Goal: Task Accomplishment & Management: Complete application form

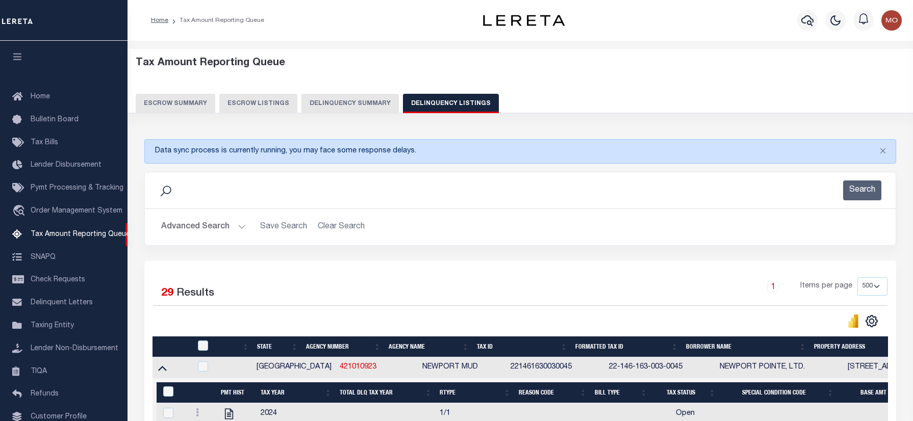
select select "500"
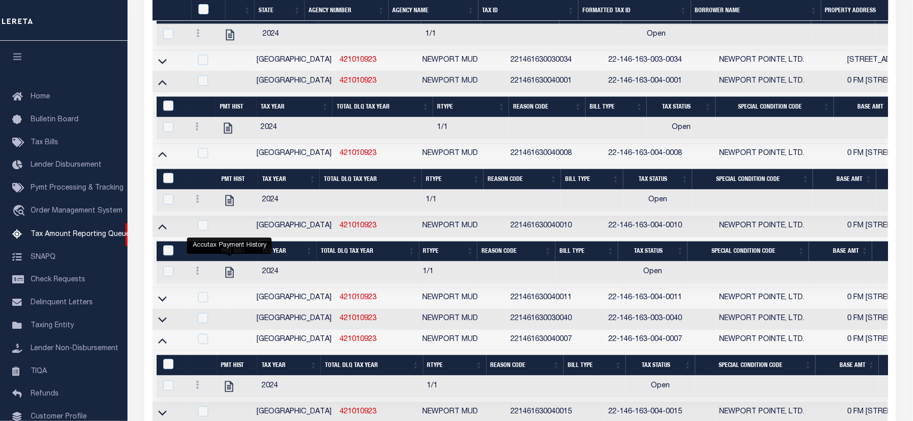
scroll to position [72, 0]
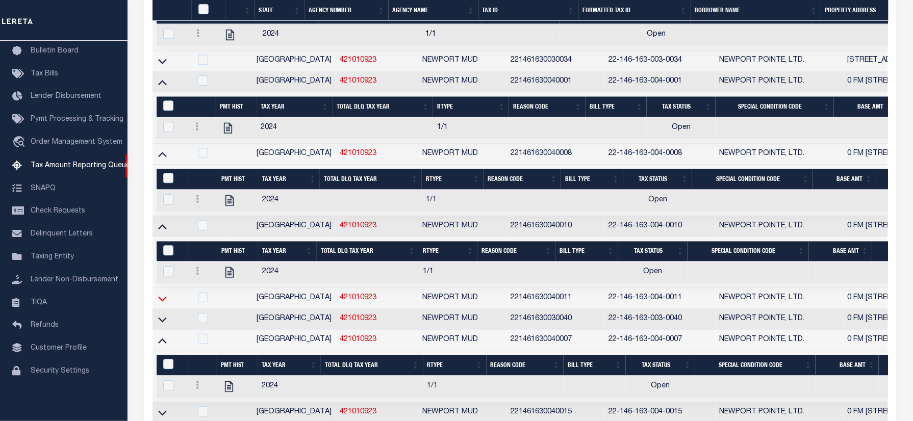
click at [162, 304] on icon at bounding box center [162, 298] width 9 height 11
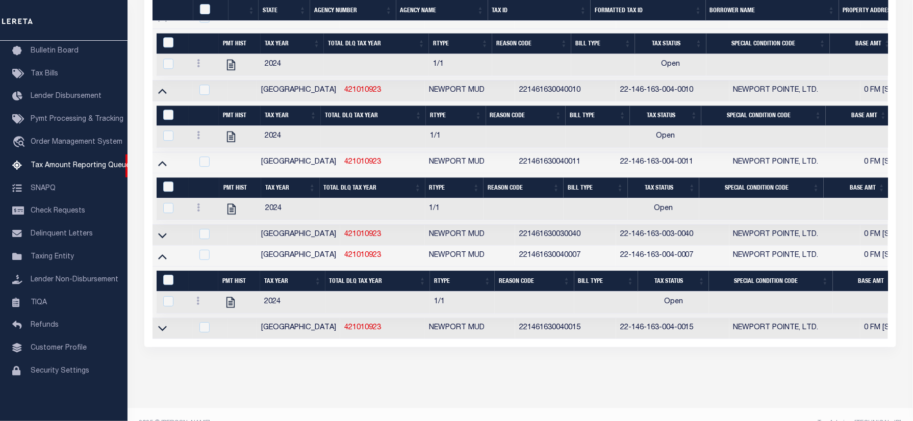
scroll to position [383, 0]
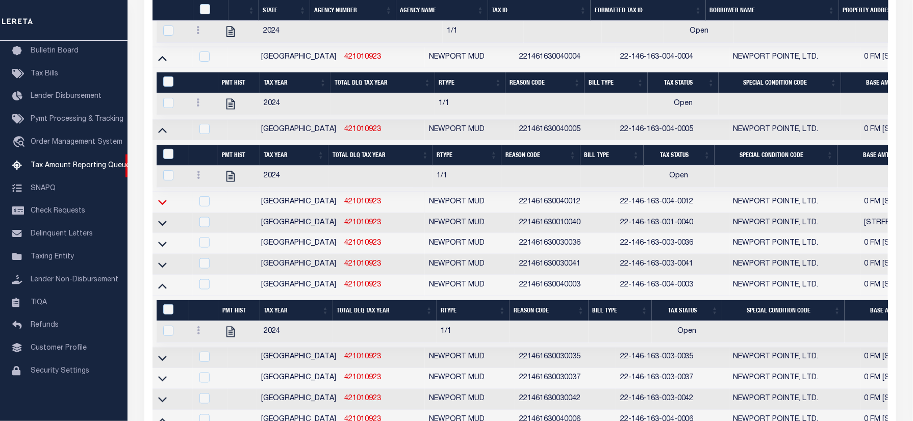
click at [164, 208] on icon at bounding box center [162, 202] width 9 height 11
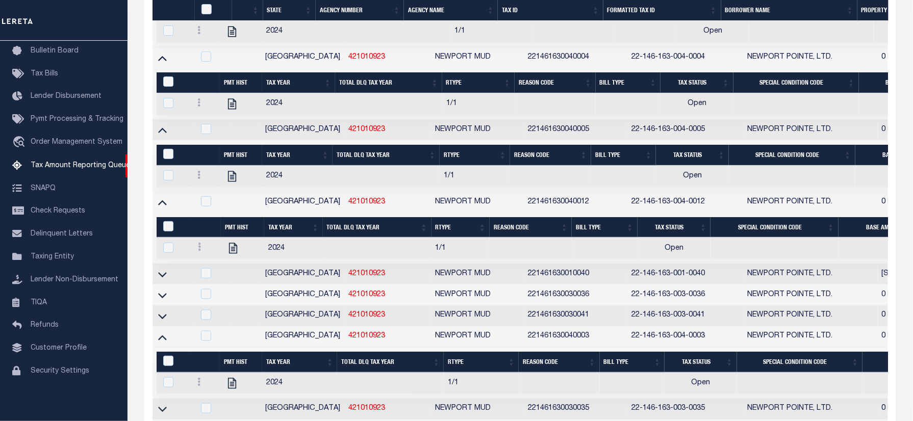
scroll to position [946, 0]
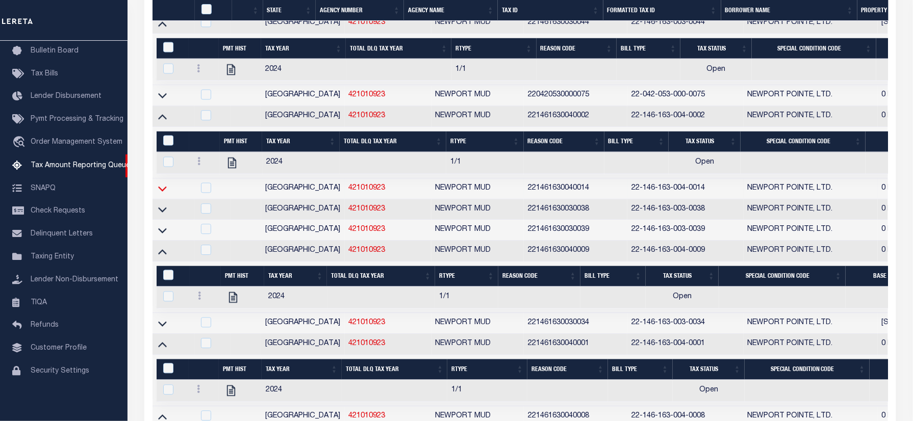
click at [160, 194] on icon at bounding box center [162, 188] width 9 height 11
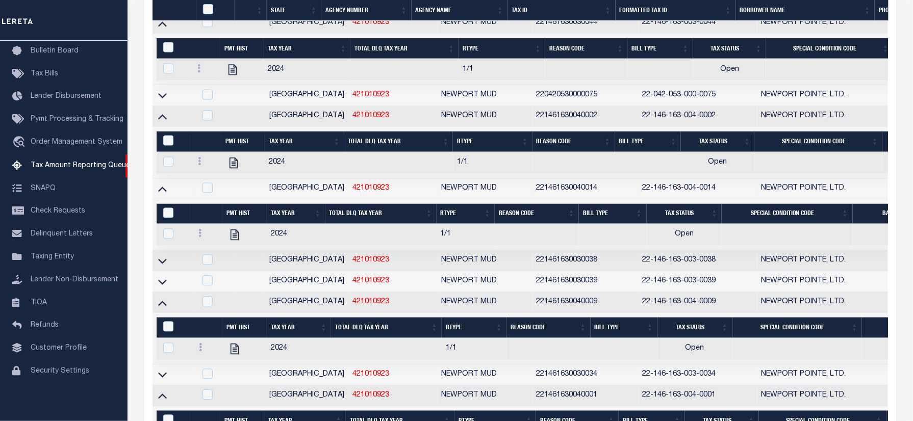
scroll to position [1457, 0]
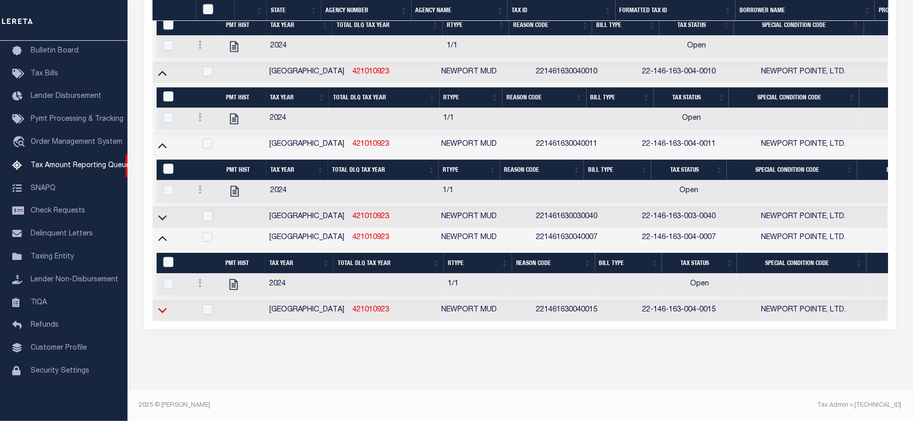
click at [162, 305] on icon at bounding box center [162, 310] width 9 height 11
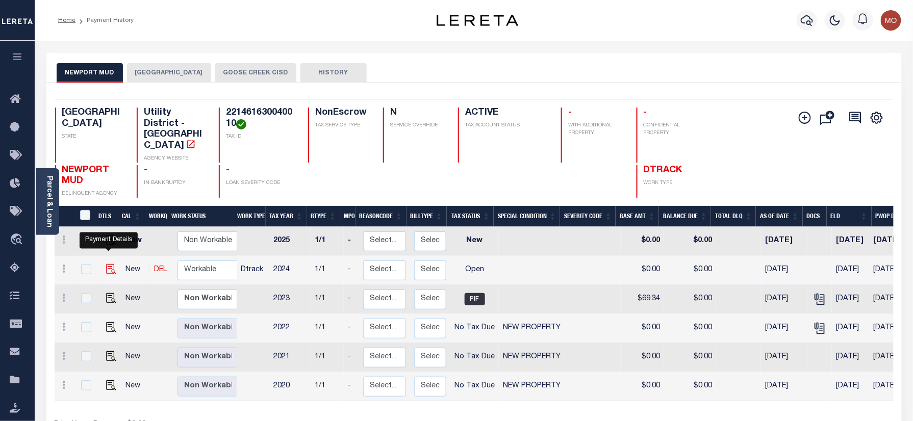
click at [111, 264] on img "" at bounding box center [111, 269] width 10 height 10
checkbox input "true"
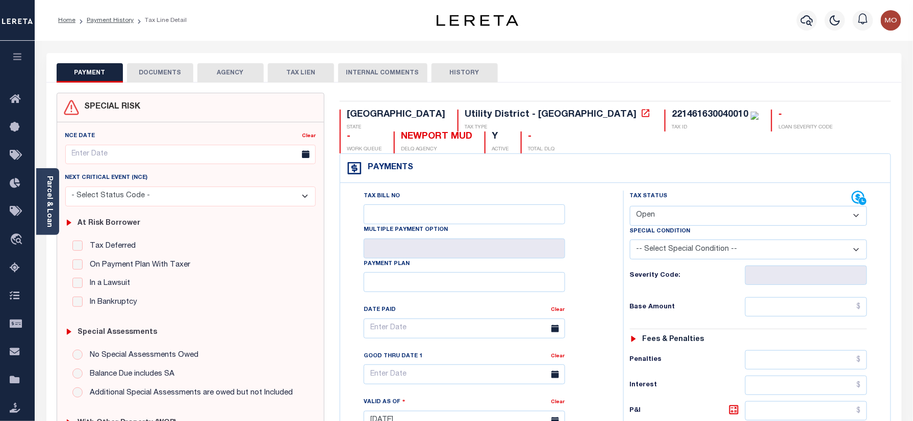
click at [672, 115] on div "221461630040010" at bounding box center [710, 114] width 77 height 9
copy div "221461630040010"
drag, startPoint x: 710, startPoint y: 210, endPoint x: 702, endPoint y: 224, distance: 16.2
click at [710, 210] on select "- Select Status Code - Open Due/Unpaid Paid Incomplete No Tax Due Internal Refu…" at bounding box center [749, 216] width 238 height 20
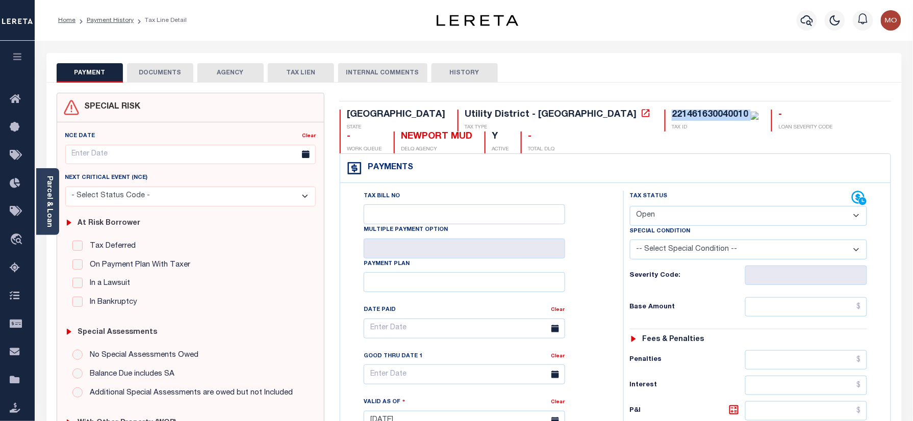
select select "PYD"
click at [630, 207] on select "- Select Status Code - Open Due/Unpaid Paid Incomplete No Tax Due Internal Refu…" at bounding box center [749, 216] width 238 height 20
type input "[DATE]"
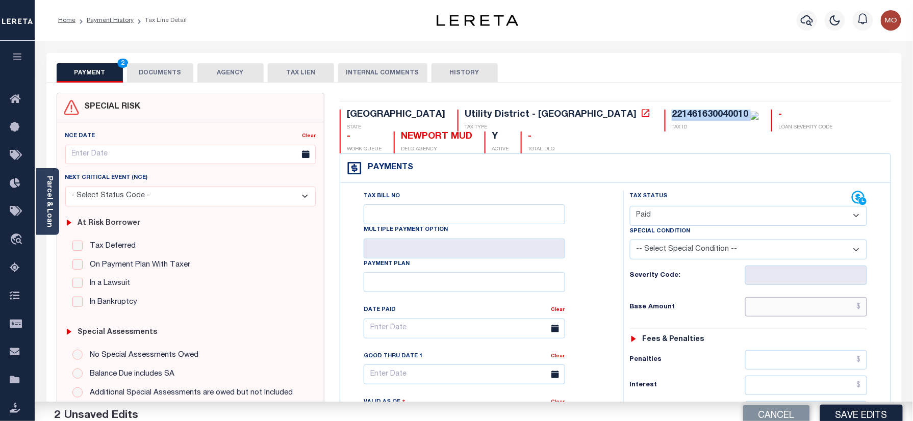
drag, startPoint x: 788, startPoint y: 311, endPoint x: 615, endPoint y: 311, distance: 173.4
click at [788, 311] on input "text" at bounding box center [806, 306] width 122 height 19
paste input "1,761.11"
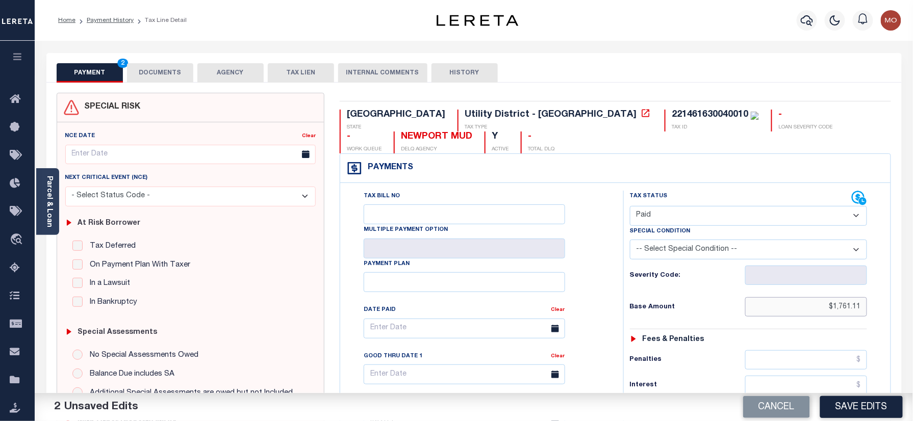
type input "$1,761.11"
click at [615, 311] on div "Tax Bill No Multiple Payment Option Payment Plan Clear" at bounding box center [479, 416] width 273 height 450
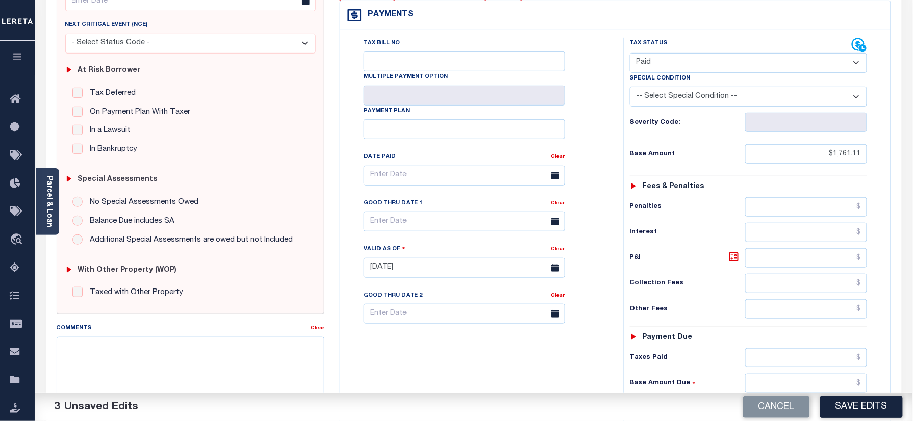
scroll to position [272, 0]
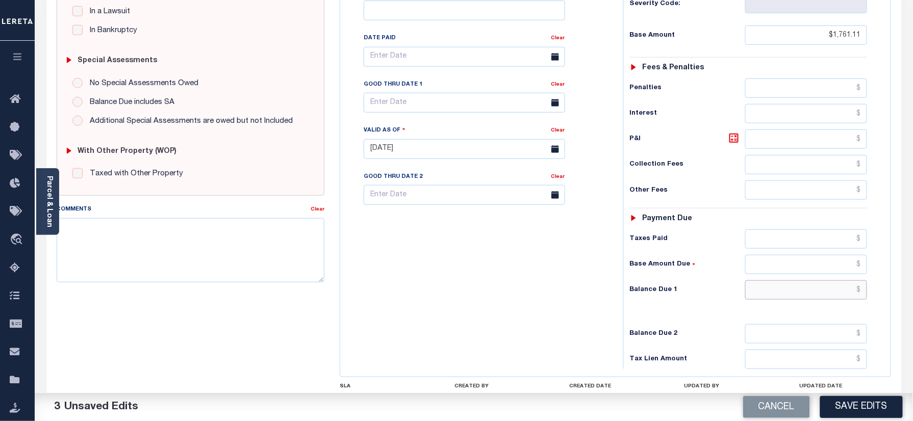
drag, startPoint x: 781, startPoint y: 299, endPoint x: 591, endPoint y: 305, distance: 190.9
click at [781, 299] on input "text" at bounding box center [806, 290] width 122 height 19
type input "$0.00"
click at [576, 303] on div "Tax Bill No Multiple Payment Option Payment Plan Clear" at bounding box center [479, 144] width 273 height 450
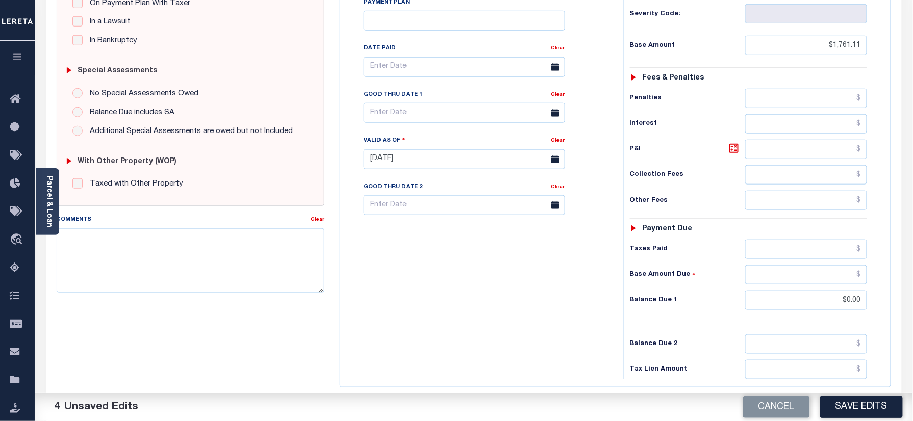
scroll to position [0, 0]
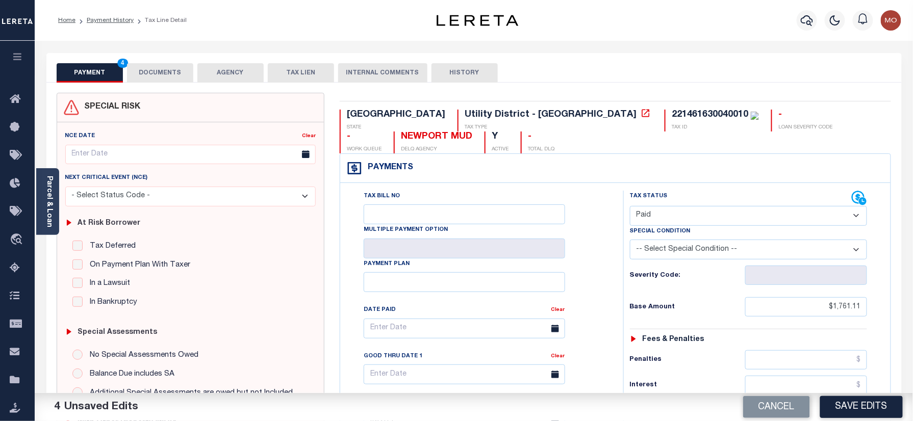
click at [672, 113] on div "221461630040010" at bounding box center [710, 114] width 77 height 9
copy div "221461630040010"
click at [160, 69] on button "DOCUMENTS" at bounding box center [160, 72] width 66 height 19
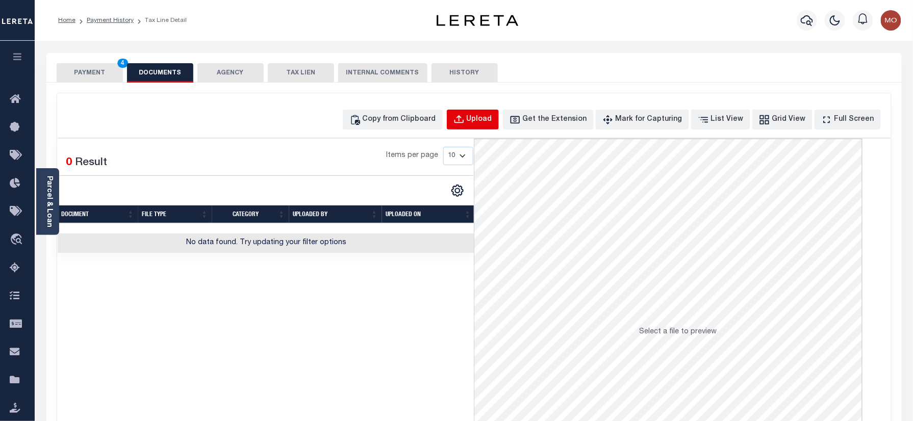
click at [492, 115] on div "Upload" at bounding box center [480, 119] width 26 height 11
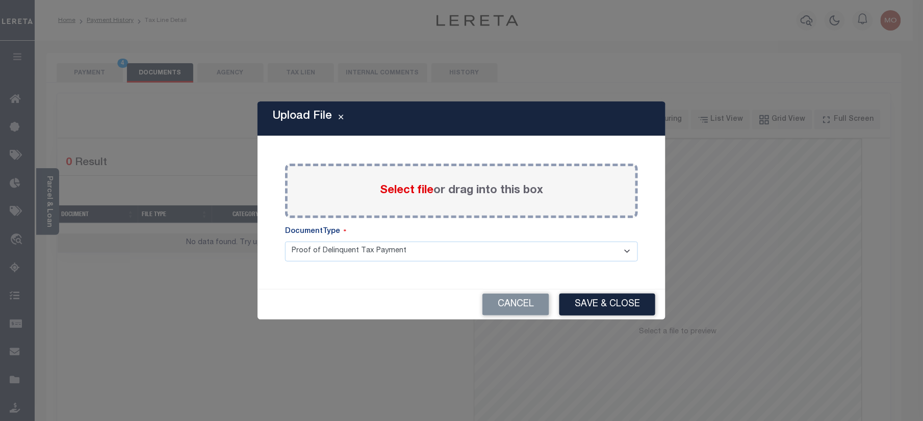
click at [402, 191] on span "Select file" at bounding box center [407, 190] width 54 height 11
click at [0, 0] on input "Select file or drag into this box" at bounding box center [0, 0] width 0 height 0
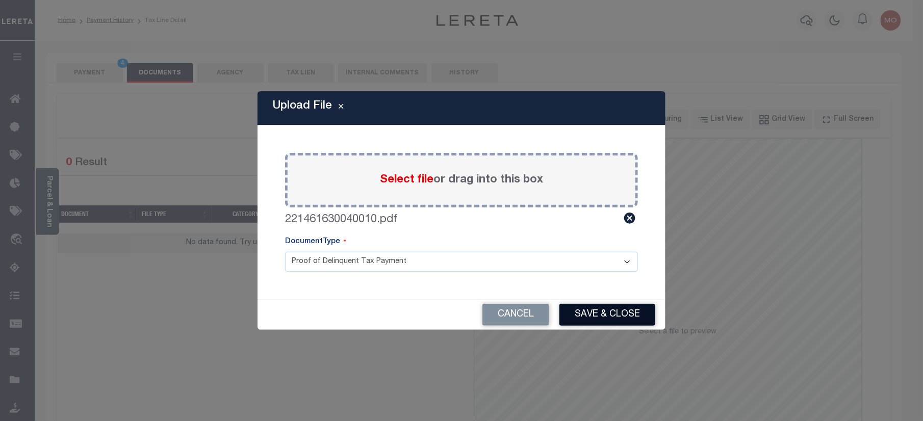
click at [614, 319] on button "Save & Close" at bounding box center [608, 315] width 96 height 22
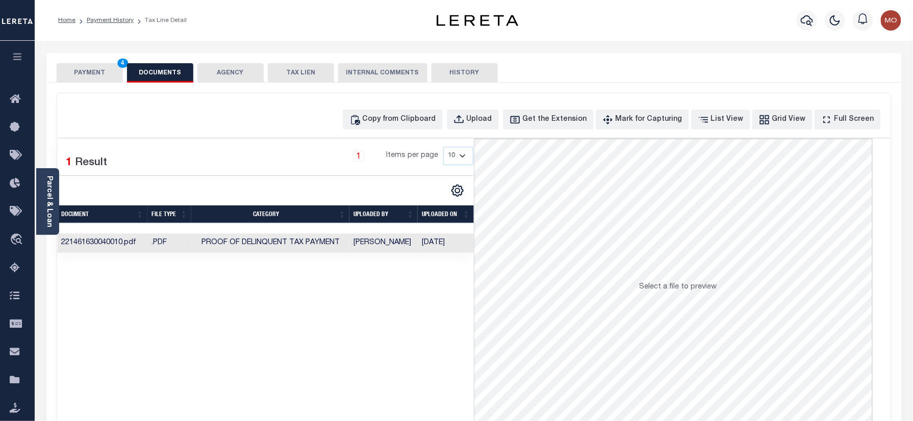
click at [94, 74] on button "PAYMENT 4" at bounding box center [90, 72] width 66 height 19
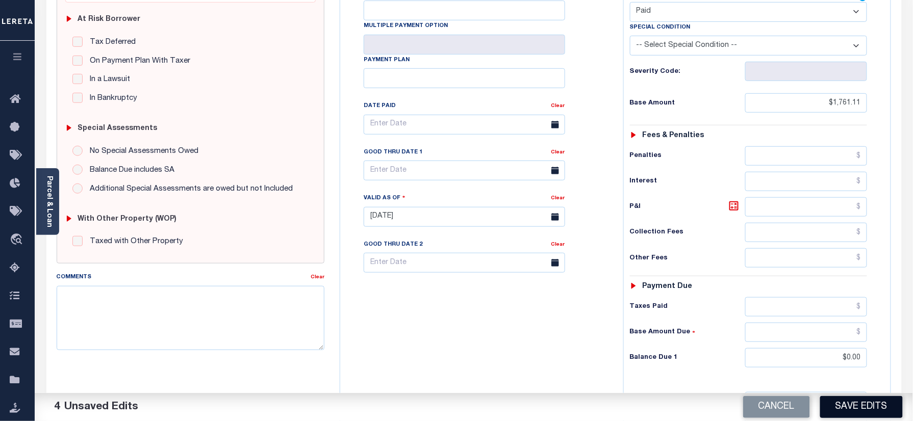
click at [853, 400] on button "Save Edits" at bounding box center [861, 407] width 83 height 22
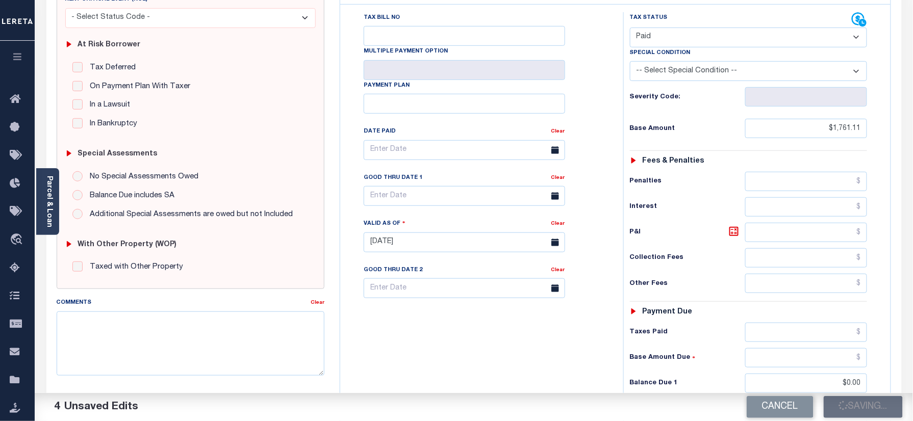
scroll to position [136, 0]
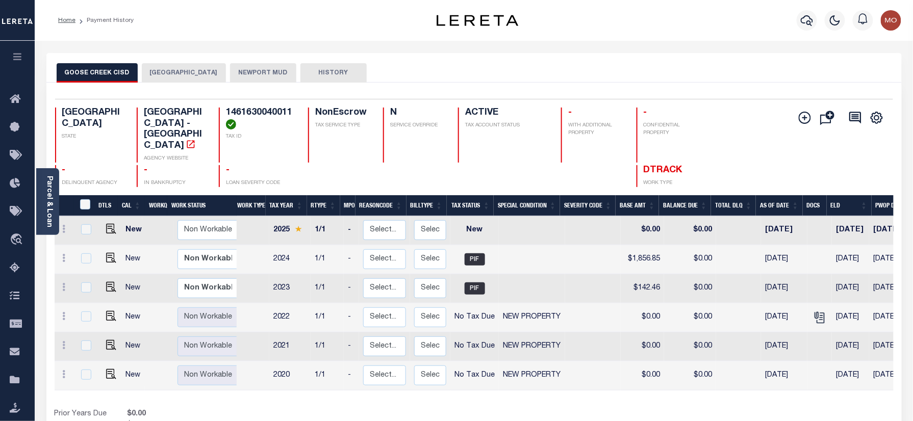
click at [239, 74] on button "NEWPORT MUD" at bounding box center [263, 72] width 66 height 19
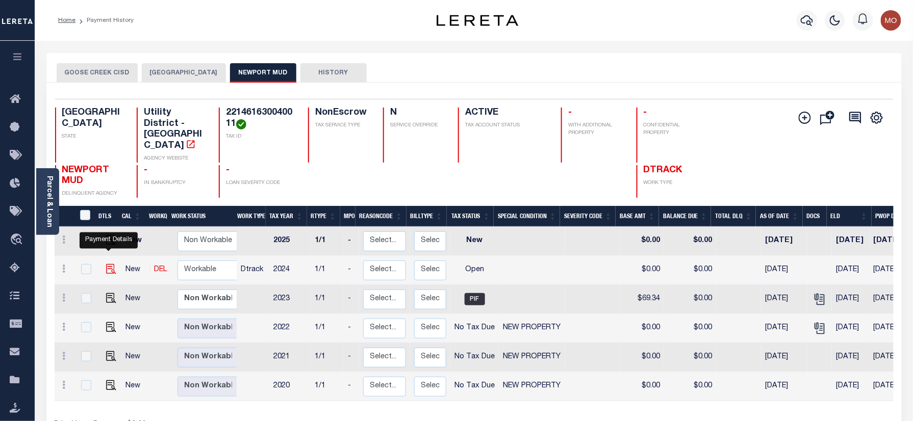
click at [107, 264] on img "" at bounding box center [111, 269] width 10 height 10
checkbox input "true"
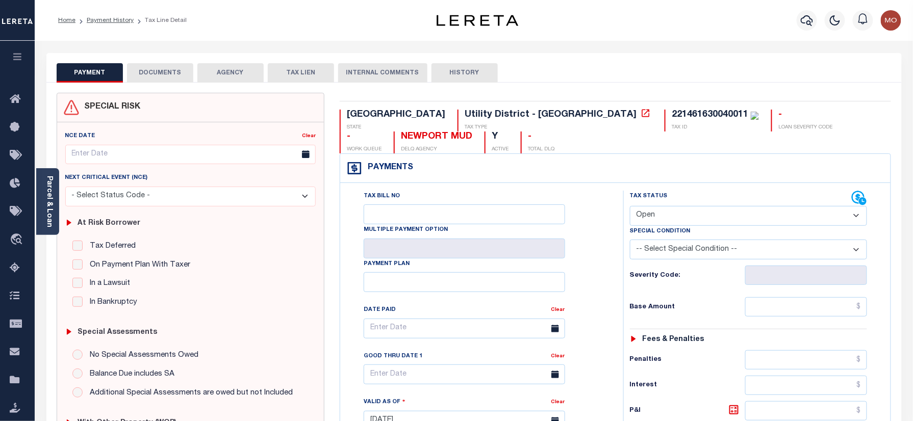
click at [672, 110] on div "221461630040011" at bounding box center [710, 114] width 77 height 9
copy div "221461630040011"
drag, startPoint x: 712, startPoint y: 212, endPoint x: 711, endPoint y: 225, distance: 12.8
click at [712, 212] on select "- Select Status Code - Open Due/Unpaid Paid Incomplete No Tax Due Internal Refu…" at bounding box center [749, 216] width 238 height 20
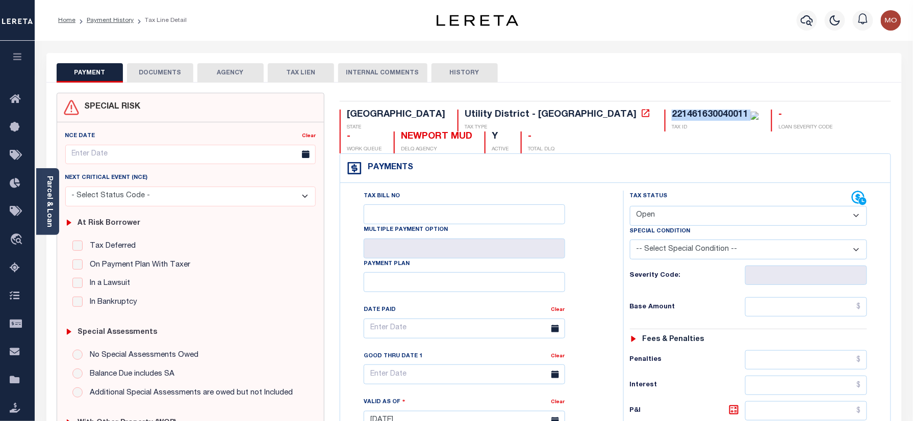
select select "PYD"
click at [630, 207] on select "- Select Status Code - Open Due/Unpaid Paid Incomplete No Tax Due Internal Refu…" at bounding box center [749, 216] width 238 height 20
type input "[DATE]"
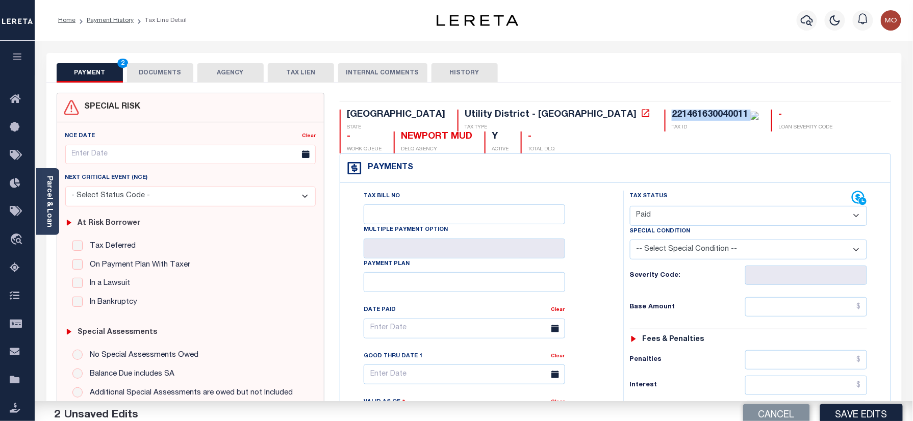
click at [786, 322] on div "Tax Status Status - Select Status Code -" at bounding box center [752, 416] width 258 height 450
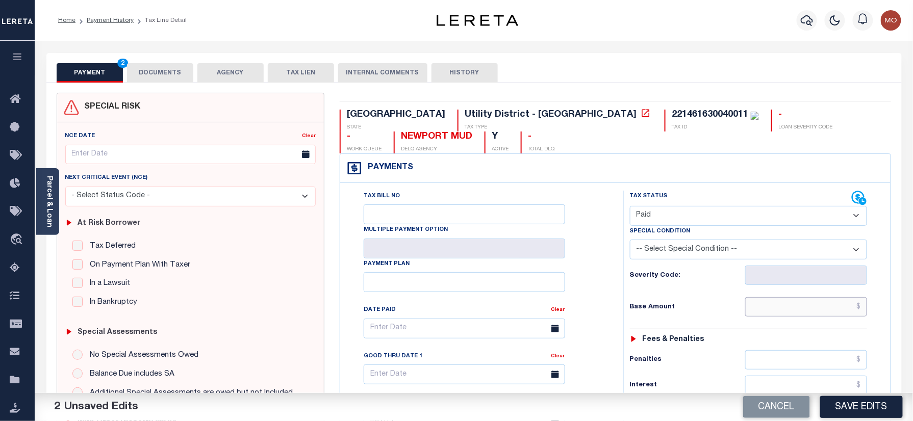
drag, startPoint x: 800, startPoint y: 308, endPoint x: 780, endPoint y: 313, distance: 20.4
click at [800, 308] on input "text" at bounding box center [806, 306] width 122 height 19
paste input "1,558.54"
type input "$1,558.54"
click at [678, 315] on div "Base Amount $1,558.54" at bounding box center [749, 306] width 238 height 19
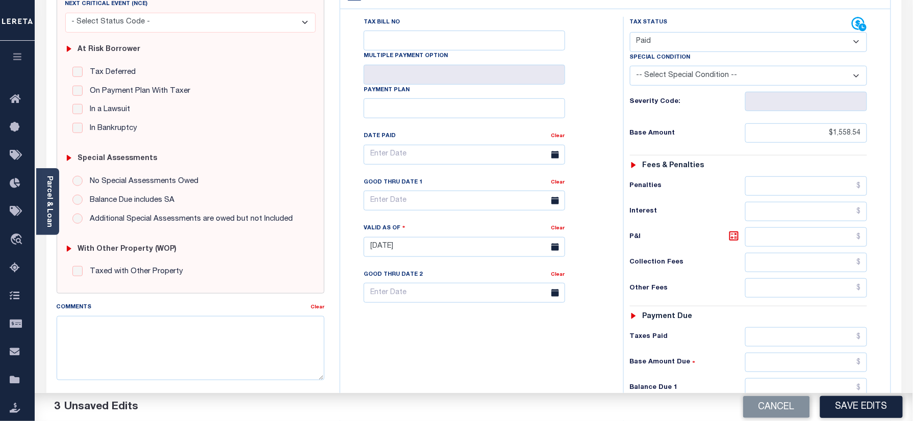
scroll to position [272, 0]
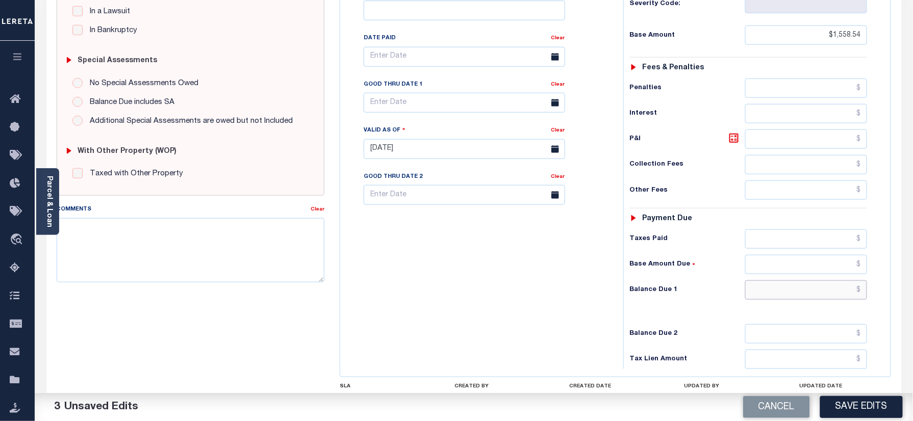
drag, startPoint x: 787, startPoint y: 297, endPoint x: 545, endPoint y: 292, distance: 241.8
click at [787, 297] on input "text" at bounding box center [806, 290] width 122 height 19
type input "$0.00"
click at [545, 292] on div "Tax Bill No Multiple Payment Option Payment Plan Clear" at bounding box center [479, 144] width 273 height 450
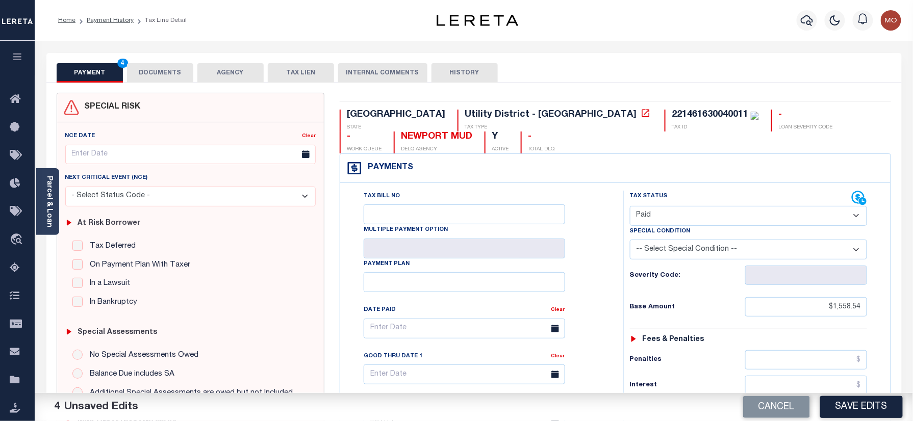
click at [672, 110] on div "221461630040011" at bounding box center [715, 115] width 87 height 11
copy div "221461630040011"
drag, startPoint x: 166, startPoint y: 68, endPoint x: 213, endPoint y: 124, distance: 73.5
click at [165, 68] on button "DOCUMENTS" at bounding box center [160, 72] width 66 height 19
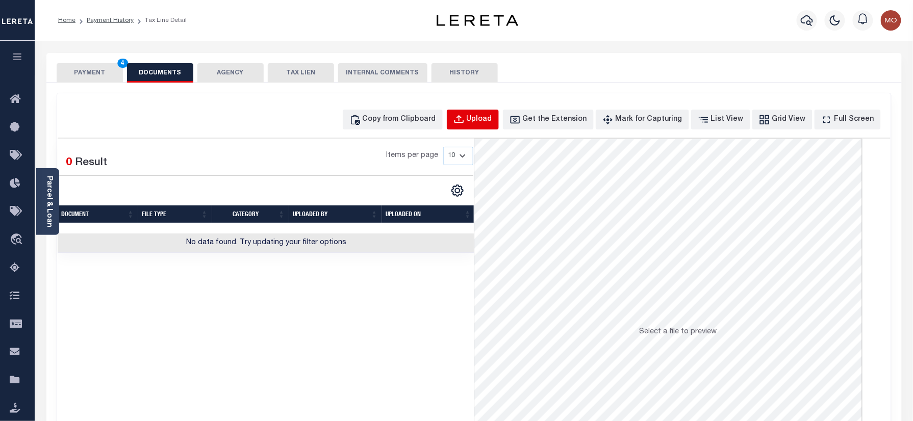
click at [486, 125] on button "Upload" at bounding box center [473, 120] width 52 height 20
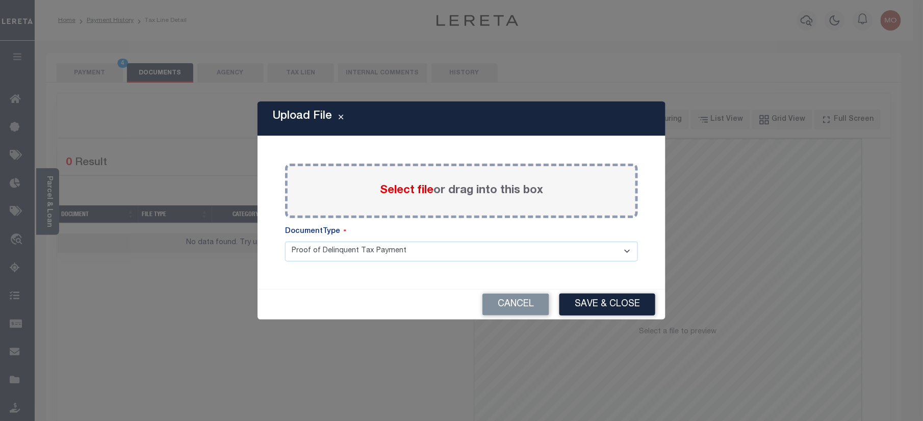
click at [400, 183] on label "Select file or drag into this box" at bounding box center [461, 191] width 163 height 17
click at [0, 0] on input "Select file or drag into this box" at bounding box center [0, 0] width 0 height 0
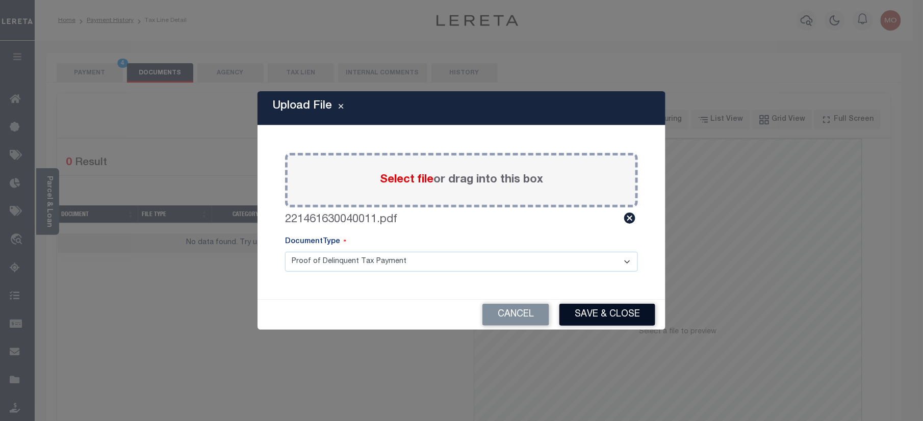
drag, startPoint x: 596, startPoint y: 313, endPoint x: 598, endPoint y: 329, distance: 15.9
click at [596, 313] on button "Save & Close" at bounding box center [608, 315] width 96 height 22
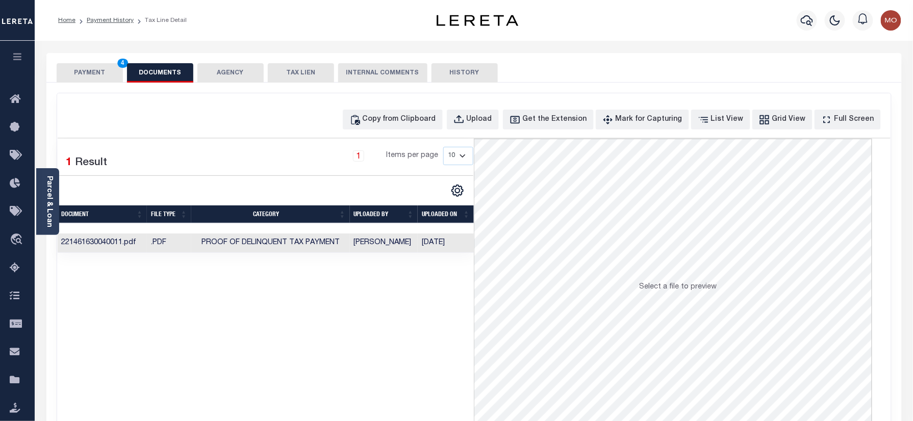
click at [101, 68] on button "PAYMENT 4" at bounding box center [90, 72] width 66 height 19
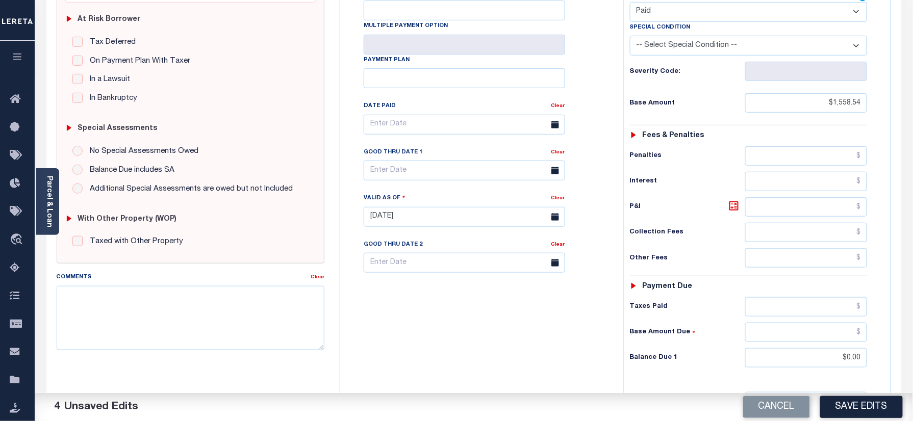
click at [860, 410] on button "Save Edits" at bounding box center [861, 407] width 83 height 22
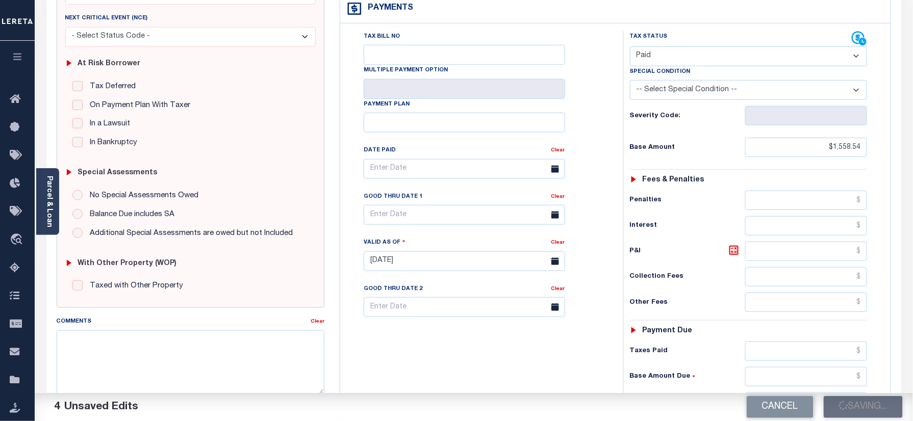
scroll to position [136, 0]
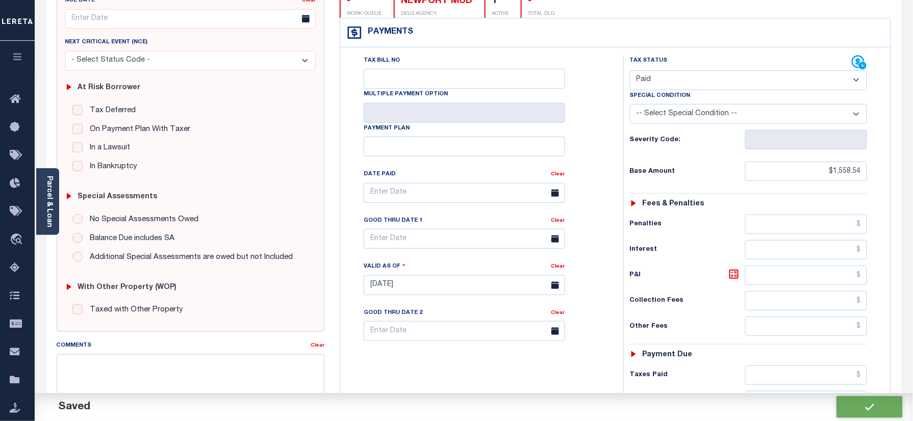
checkbox input "false"
type input "$1,558.54"
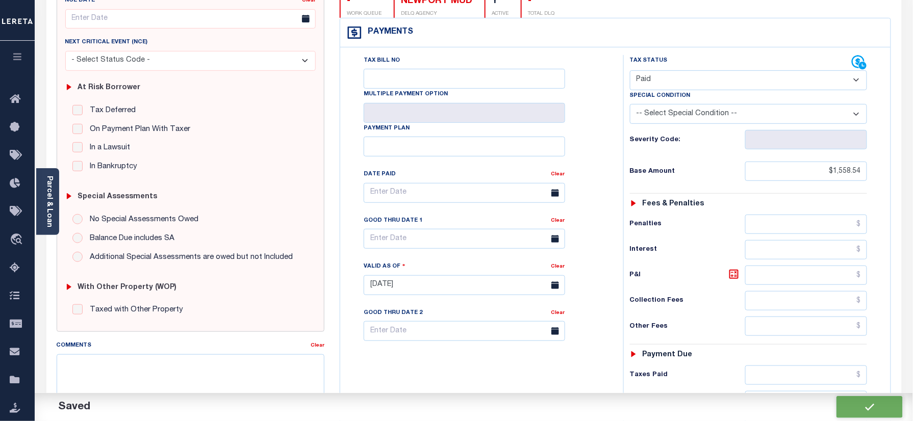
type input "$0"
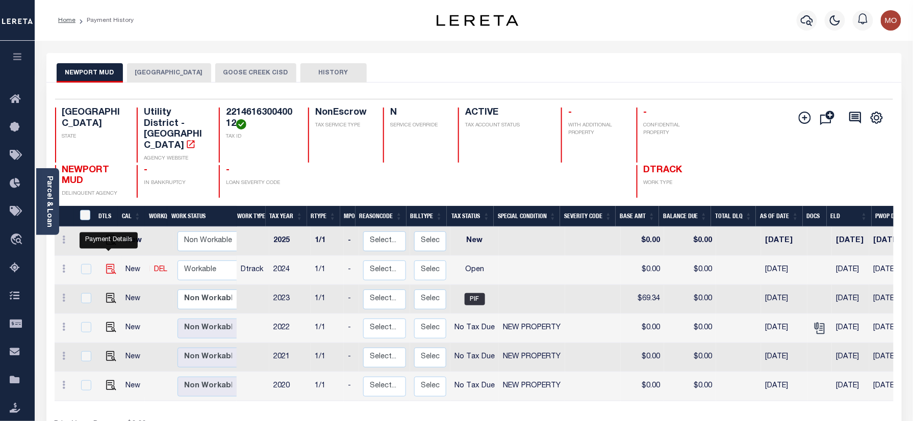
click at [106, 264] on img "" at bounding box center [111, 269] width 10 height 10
checkbox input "true"
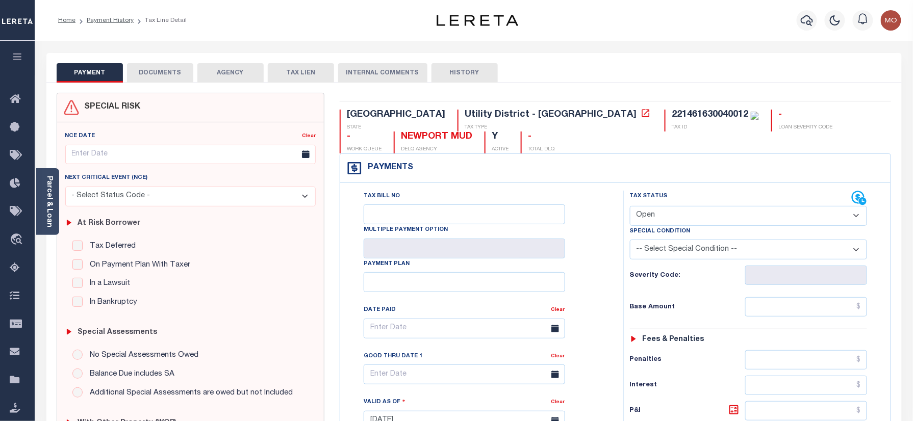
click at [526, 113] on body "Home Payment History Tax Line Detail" at bounding box center [456, 385] width 913 height 771
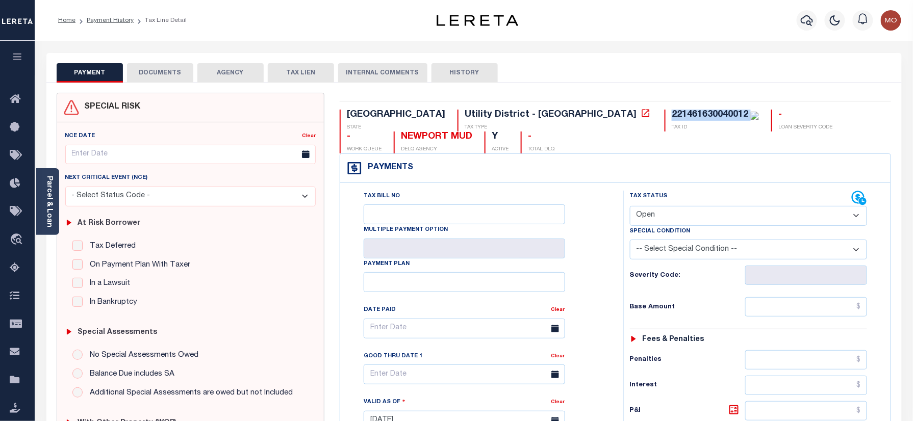
click at [672, 113] on div "221461630040012" at bounding box center [710, 114] width 77 height 9
copy div "221461630040012"
click at [670, 211] on select "- Select Status Code - Open Due/Unpaid Paid Incomplete No Tax Due Internal Refu…" at bounding box center [749, 216] width 238 height 20
select select "PYD"
click at [630, 207] on select "- Select Status Code - Open Due/Unpaid Paid Incomplete No Tax Due Internal Refu…" at bounding box center [749, 216] width 238 height 20
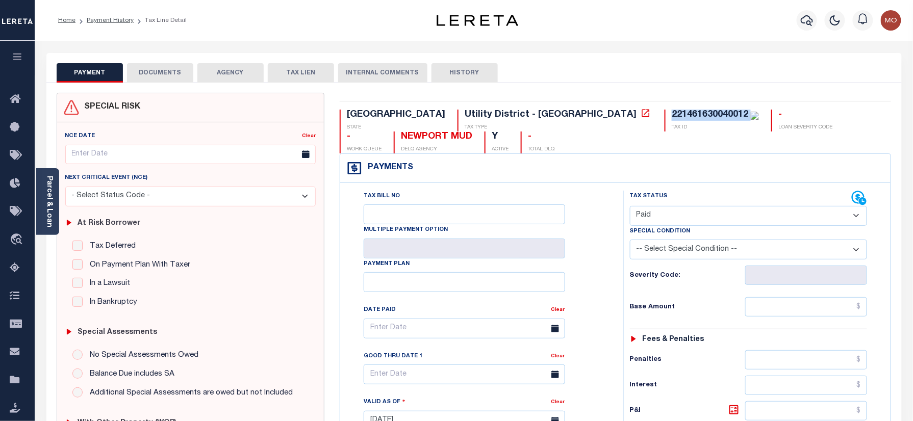
type input "[DATE]"
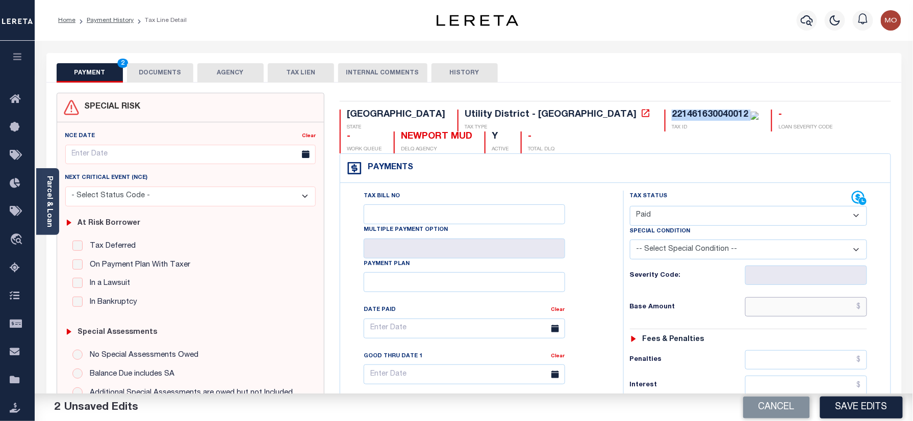
click at [785, 314] on input "text" at bounding box center [806, 306] width 122 height 19
paste input "1,597.81"
type input "$1,597.81"
click at [670, 312] on h6 "Base Amount" at bounding box center [687, 308] width 115 height 8
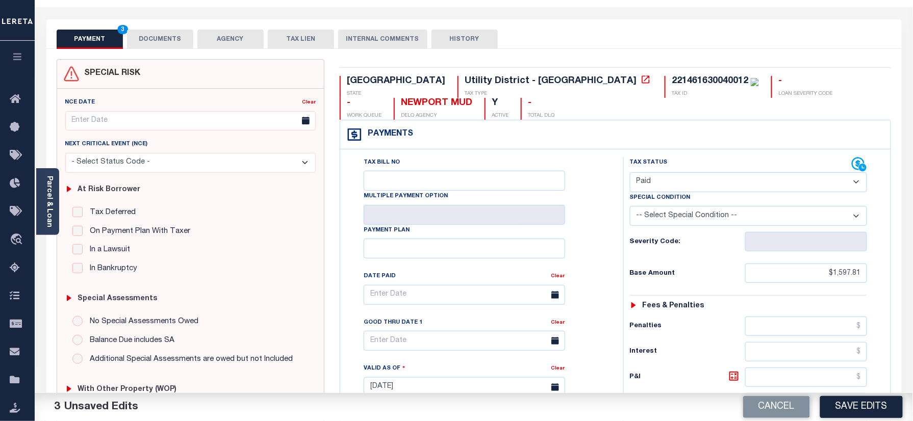
scroll to position [204, 0]
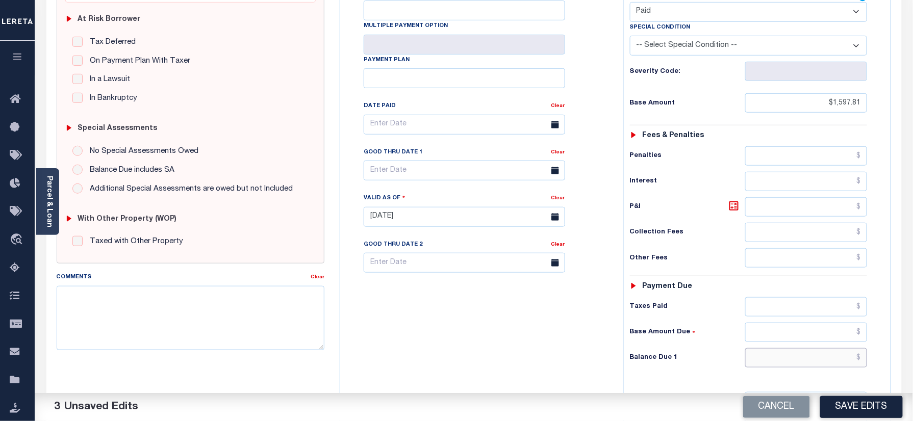
drag, startPoint x: 770, startPoint y: 368, endPoint x: 523, endPoint y: 363, distance: 246.4
click at [770, 368] on input "text" at bounding box center [806, 357] width 122 height 19
type input "$0.00"
click at [511, 359] on div "Tax Bill No Multiple Payment Option Payment Plan Clear" at bounding box center [479, 212] width 273 height 450
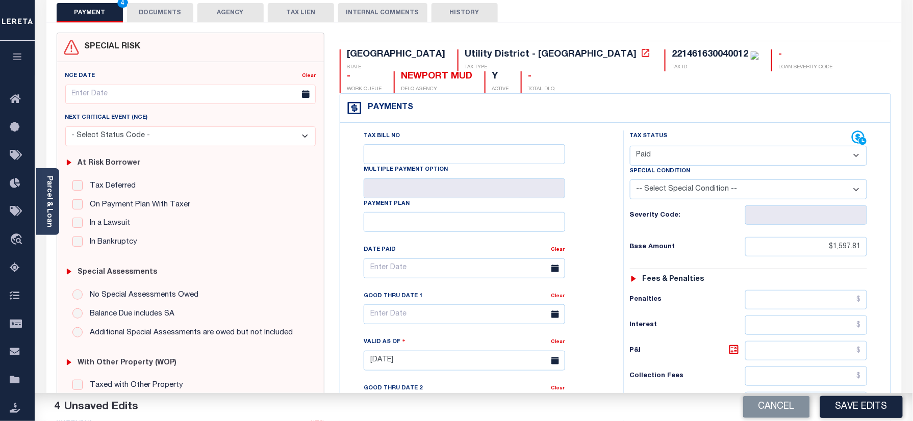
scroll to position [0, 0]
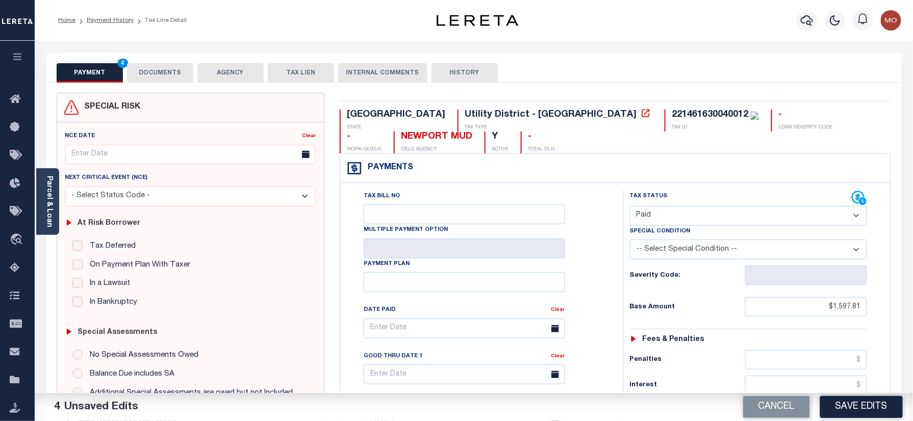
click at [535, 109] on div "TX STATE Utility District - [GEOGRAPHIC_DATA] TAX TYPE 221461630040012 TAX ID -…" at bounding box center [615, 420] width 567 height 655
copy div "221461630040012"
click at [150, 78] on button "DOCUMENTS" at bounding box center [160, 72] width 66 height 19
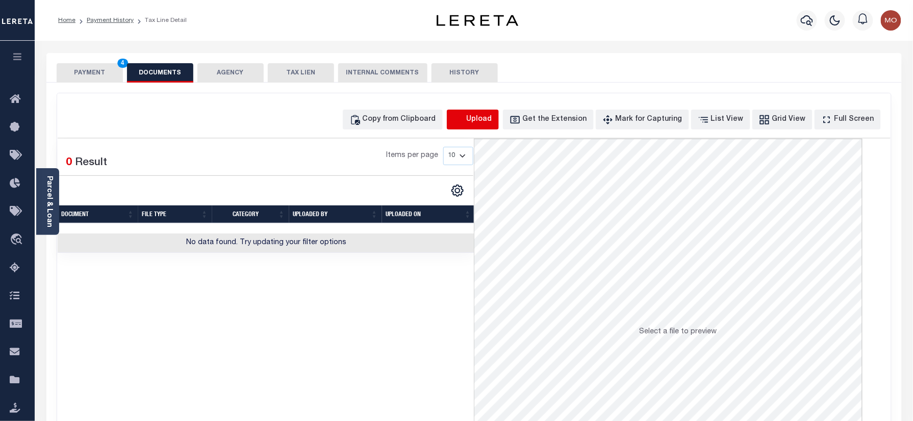
click at [465, 122] on icon "button" at bounding box center [458, 119] width 11 height 11
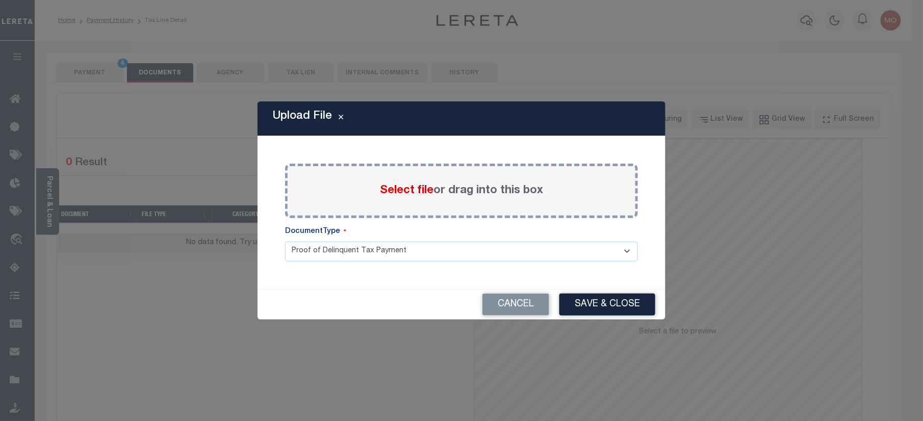
click at [398, 186] on span "Select file" at bounding box center [407, 190] width 54 height 11
click at [0, 0] on input "Select file or drag into this box" at bounding box center [0, 0] width 0 height 0
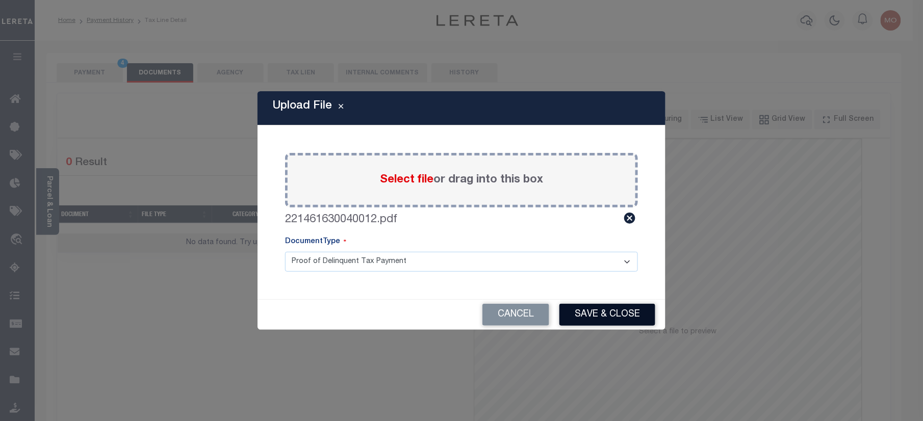
click at [565, 312] on button "Save & Close" at bounding box center [608, 315] width 96 height 22
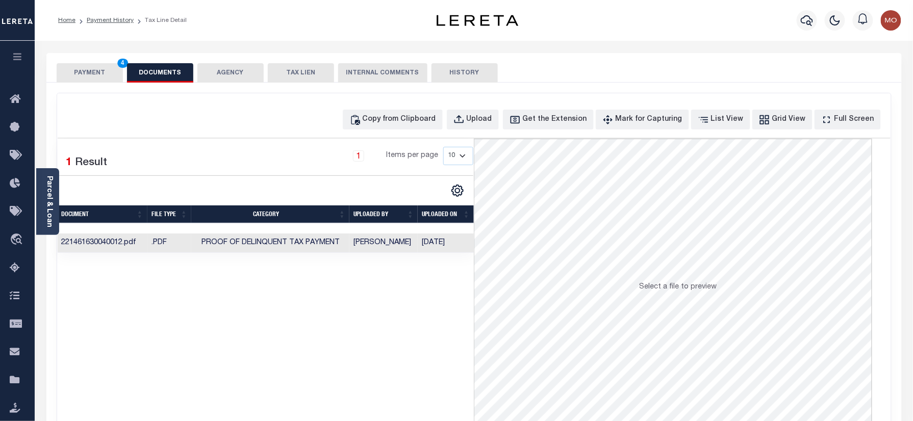
click at [86, 71] on button "PAYMENT 4" at bounding box center [90, 72] width 66 height 19
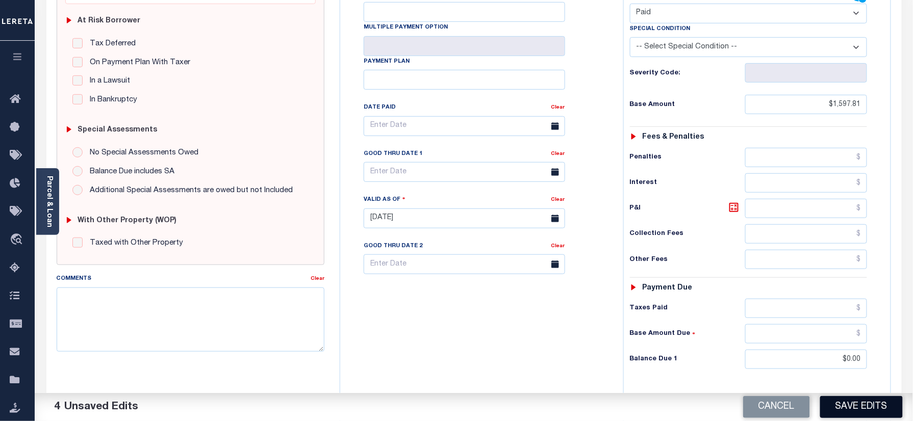
scroll to position [340, 0]
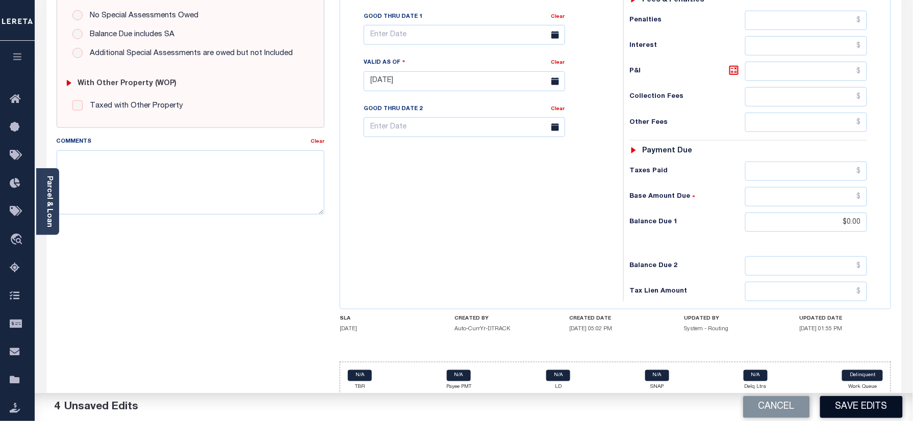
click at [849, 413] on button "Save Edits" at bounding box center [861, 407] width 83 height 22
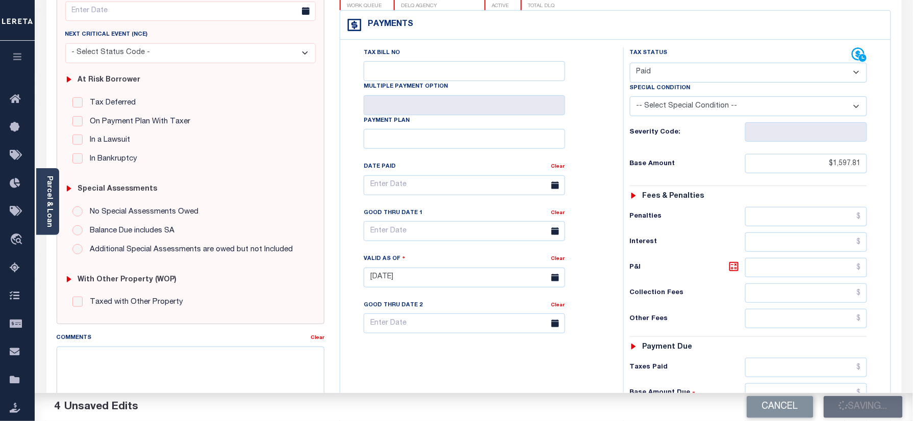
scroll to position [136, 0]
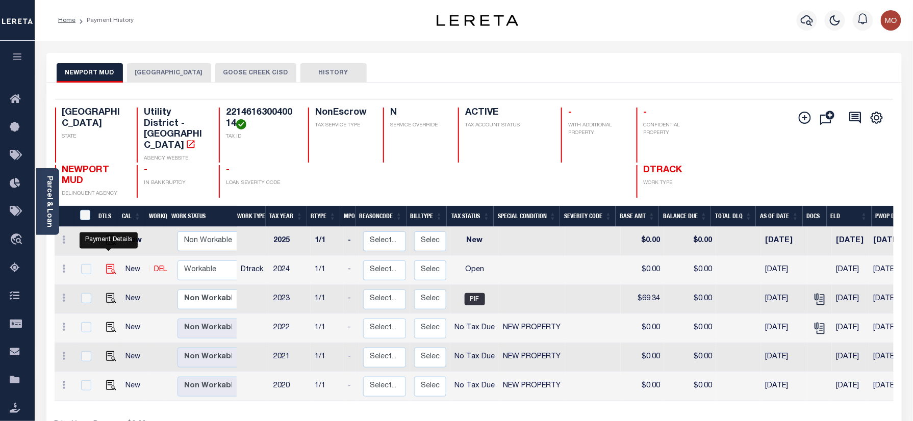
click at [106, 264] on img "" at bounding box center [111, 269] width 10 height 10
checkbox input "true"
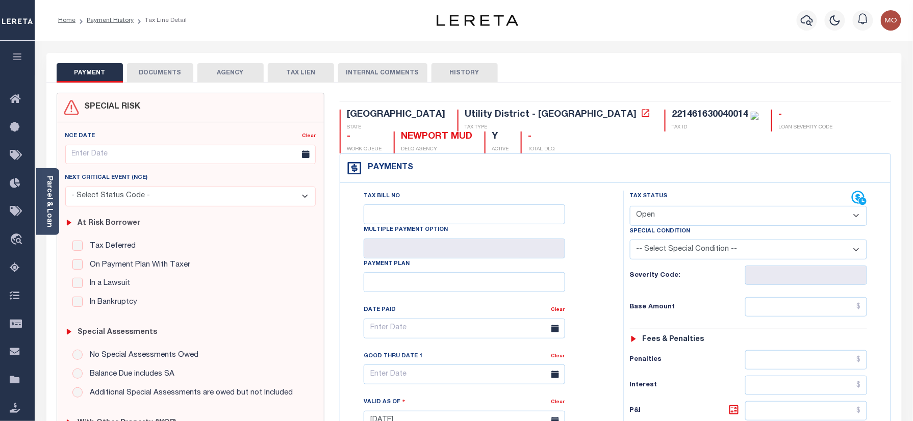
click at [522, 111] on body "Home Payment History Tax Line Detail" at bounding box center [456, 385] width 913 height 771
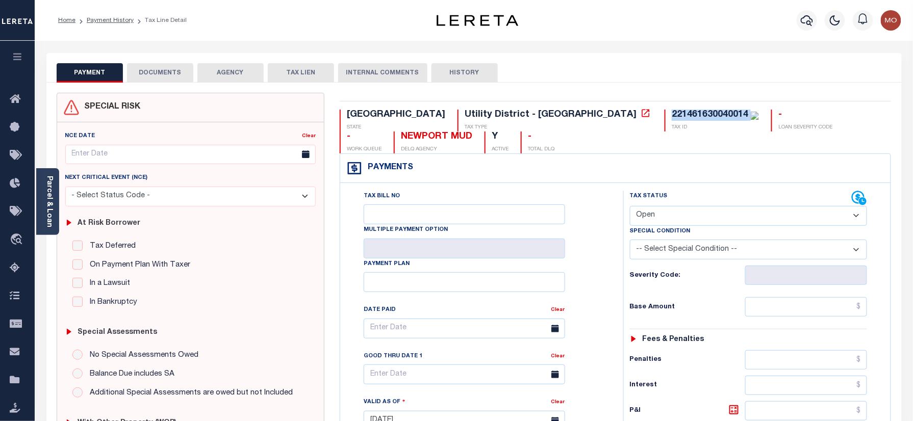
click at [672, 111] on div "221461630040014" at bounding box center [710, 114] width 77 height 9
copy div "221461630040014"
drag, startPoint x: 700, startPoint y: 208, endPoint x: 696, endPoint y: 226, distance: 18.8
click at [700, 208] on select "- Select Status Code - Open Due/Unpaid Paid Incomplete No Tax Due Internal Refu…" at bounding box center [749, 216] width 238 height 20
select select "PYD"
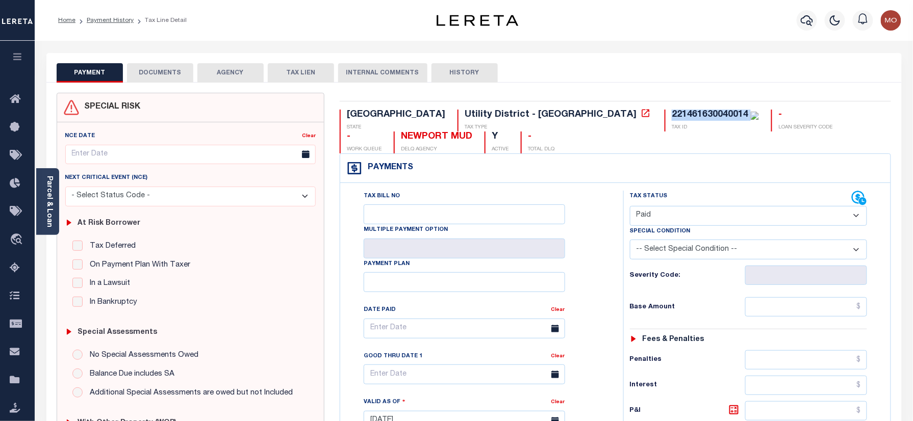
click at [630, 207] on select "- Select Status Code - Open Due/Unpaid Paid Incomplete No Tax Due Internal Refu…" at bounding box center [749, 216] width 238 height 20
type input "[DATE]"
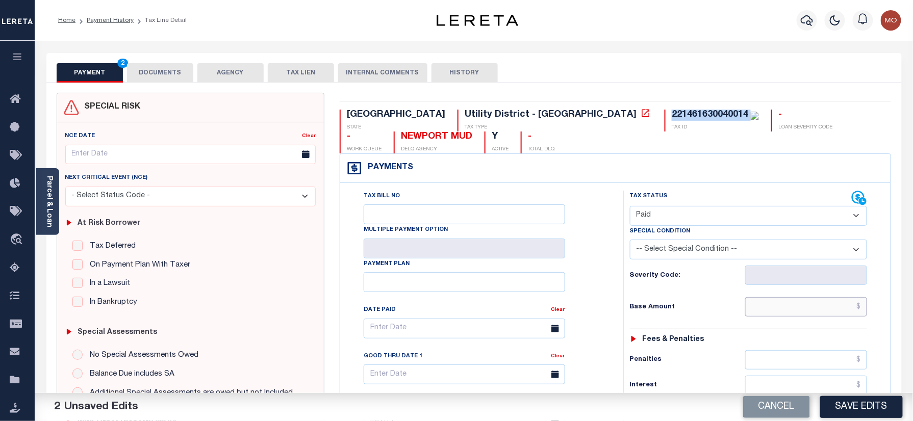
drag, startPoint x: 766, startPoint y: 304, endPoint x: 756, endPoint y: 308, distance: 10.5
click at [767, 303] on input "text" at bounding box center [806, 306] width 122 height 19
paste input "1,986.20"
type input "$1,986.20"
click at [683, 315] on div "Base Amount $1,986.20" at bounding box center [749, 306] width 238 height 19
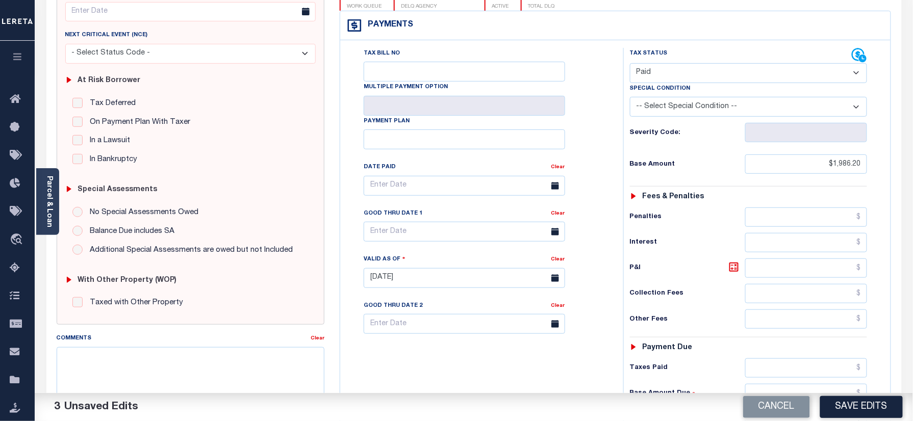
scroll to position [204, 0]
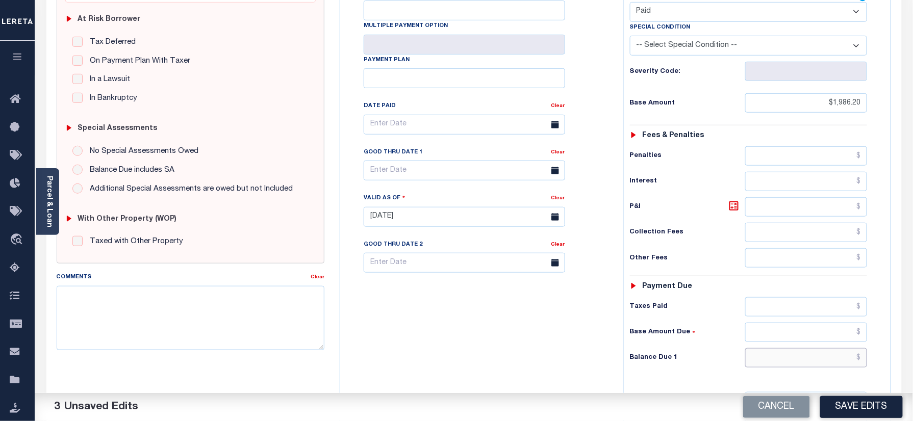
click at [784, 367] on input "text" at bounding box center [806, 357] width 122 height 19
type input "$0.00"
click at [466, 347] on div "Tax Bill No Multiple Payment Option Payment Plan Clear" at bounding box center [479, 212] width 273 height 450
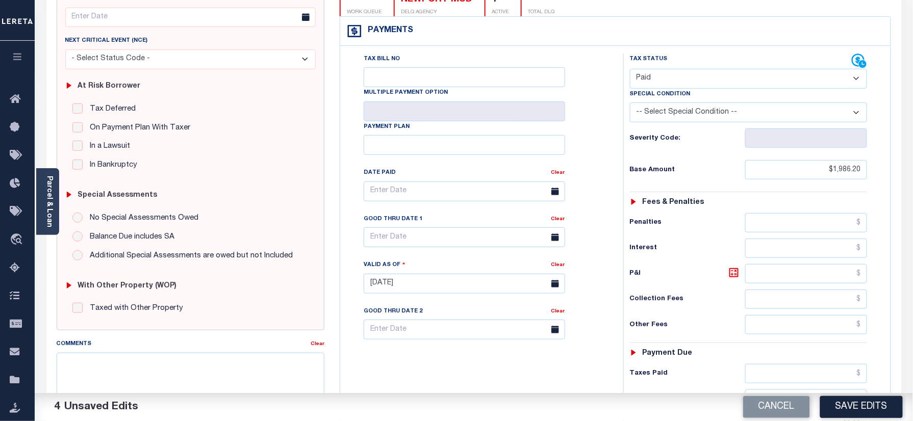
scroll to position [0, 0]
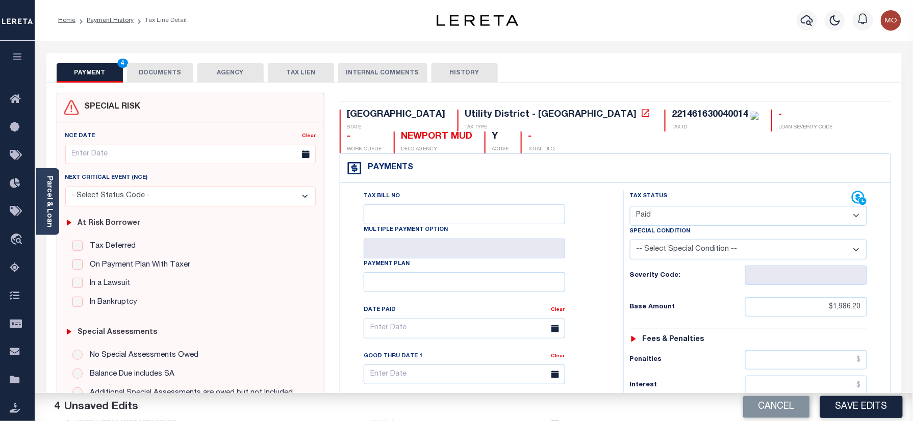
click at [672, 118] on div "221461630040014" at bounding box center [710, 114] width 77 height 9
copy div "221461630040014"
drag, startPoint x: 129, startPoint y: 64, endPoint x: 141, endPoint y: 68, distance: 12.8
click at [130, 64] on button "DOCUMENTS" at bounding box center [160, 72] width 66 height 19
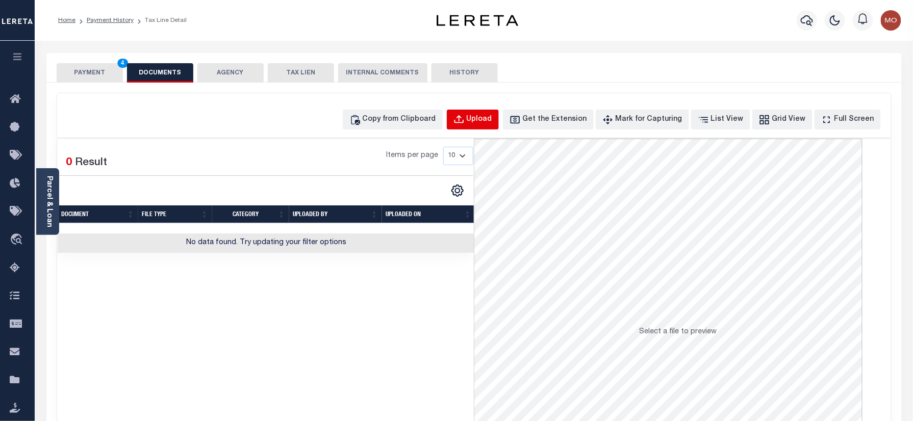
click at [492, 124] on div "Upload" at bounding box center [480, 119] width 26 height 11
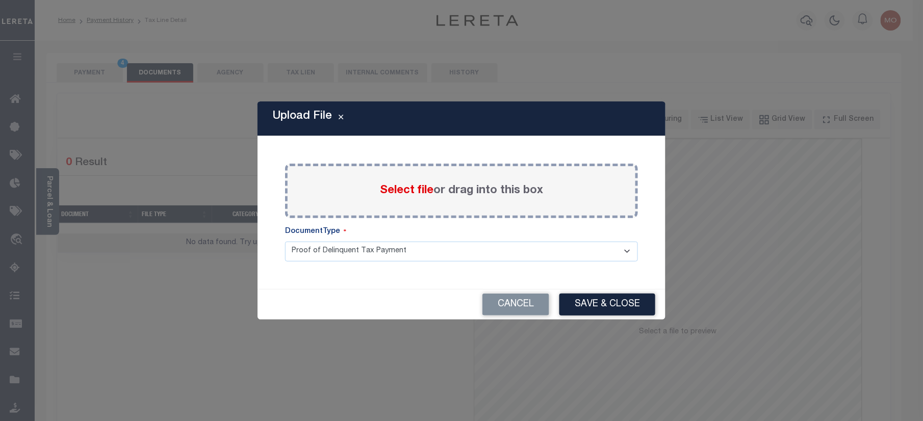
click at [408, 186] on span "Select file" at bounding box center [407, 190] width 54 height 11
click at [0, 0] on input "Select file or drag into this box" at bounding box center [0, 0] width 0 height 0
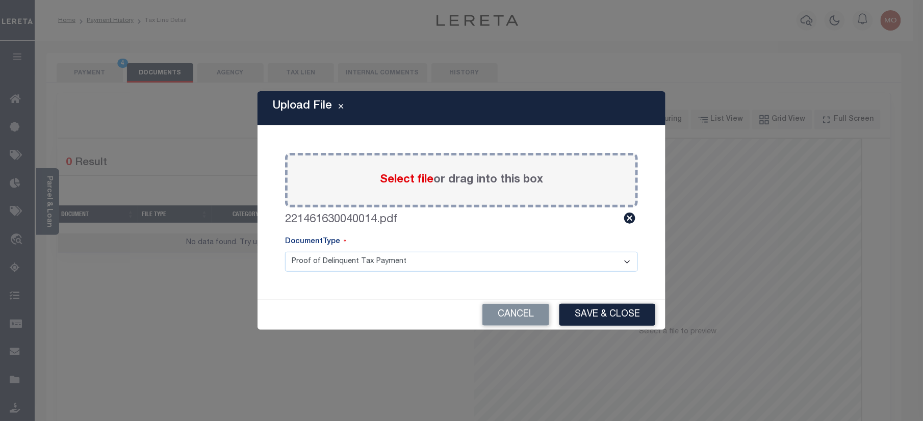
click at [588, 313] on button "Save & Close" at bounding box center [608, 315] width 96 height 22
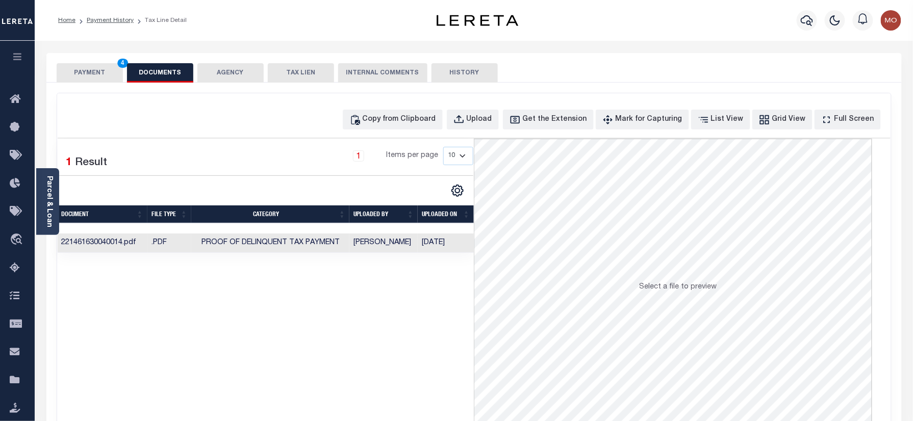
click at [100, 66] on button "PAYMENT 4" at bounding box center [90, 72] width 66 height 19
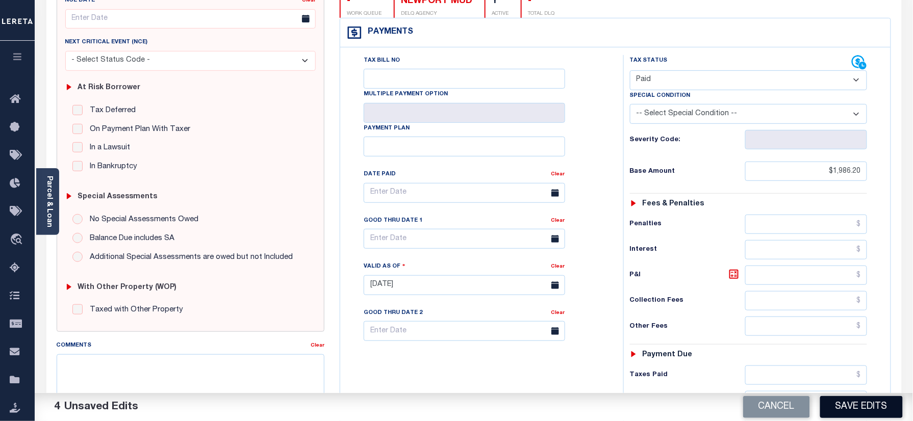
click at [860, 410] on button "Save Edits" at bounding box center [861, 407] width 83 height 22
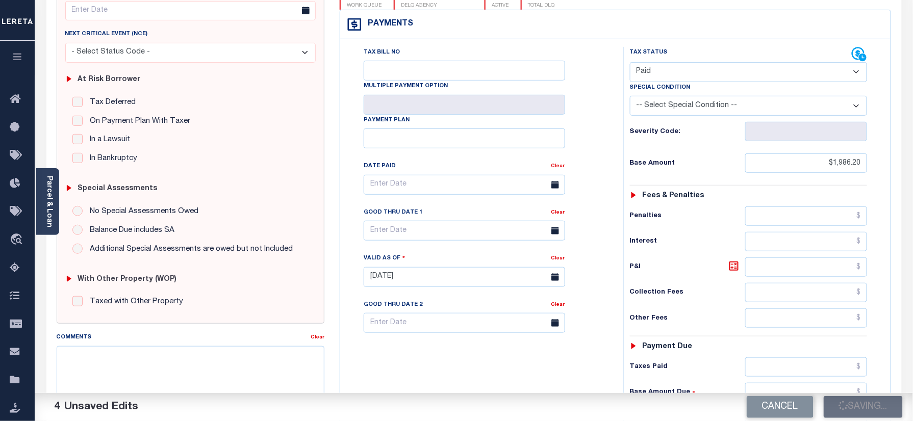
scroll to position [136, 0]
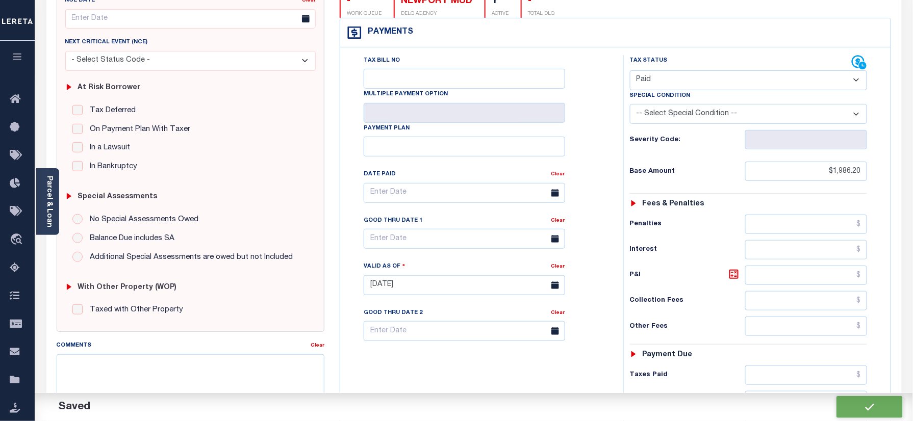
checkbox input "false"
type input "$1,986.2"
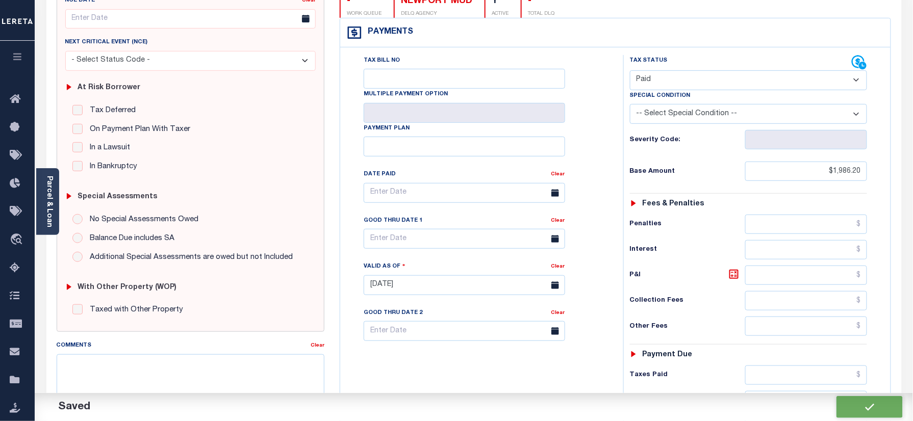
type input "$0"
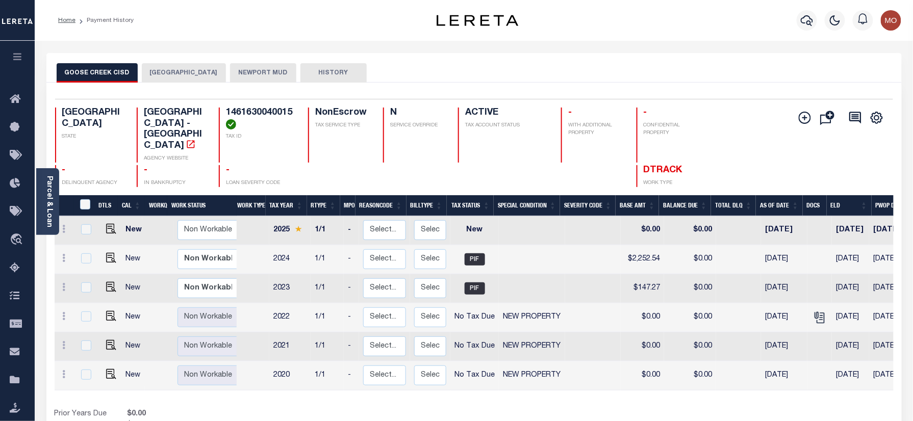
click at [239, 72] on button "NEWPORT MUD" at bounding box center [263, 72] width 66 height 19
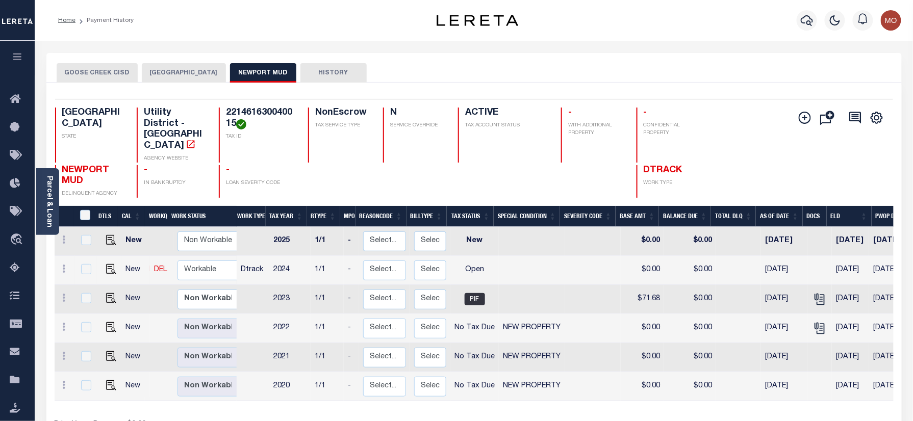
click at [102, 266] on link at bounding box center [108, 269] width 15 height 7
checkbox input "true"
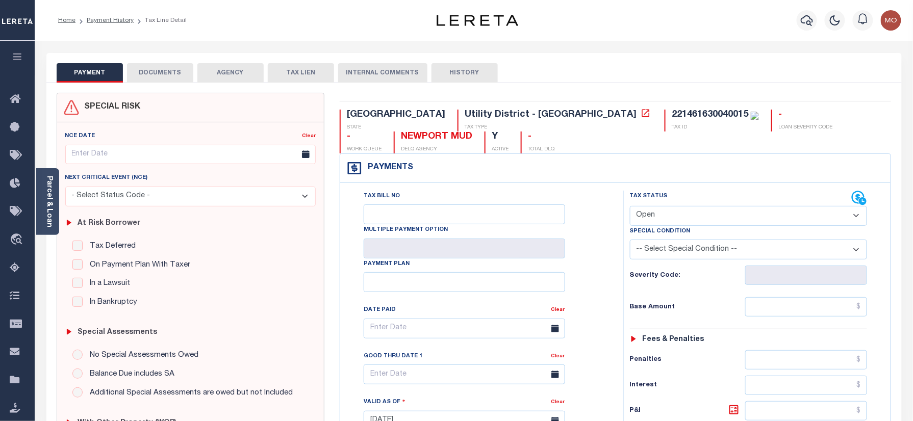
click at [672, 116] on div "221461630040015" at bounding box center [710, 114] width 77 height 9
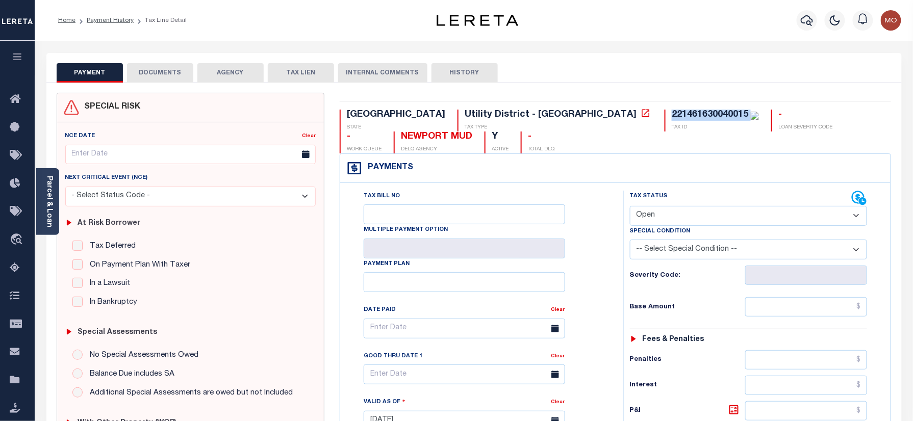
click at [672, 116] on div "221461630040015" at bounding box center [710, 114] width 77 height 9
copy div "221461630040015"
click at [694, 226] on select "- Select Status Code - Open Due/Unpaid Paid Incomplete No Tax Due Internal Refu…" at bounding box center [749, 216] width 238 height 20
select select "PYD"
click at [630, 207] on select "- Select Status Code - Open Due/Unpaid Paid Incomplete No Tax Due Internal Refu…" at bounding box center [749, 216] width 238 height 20
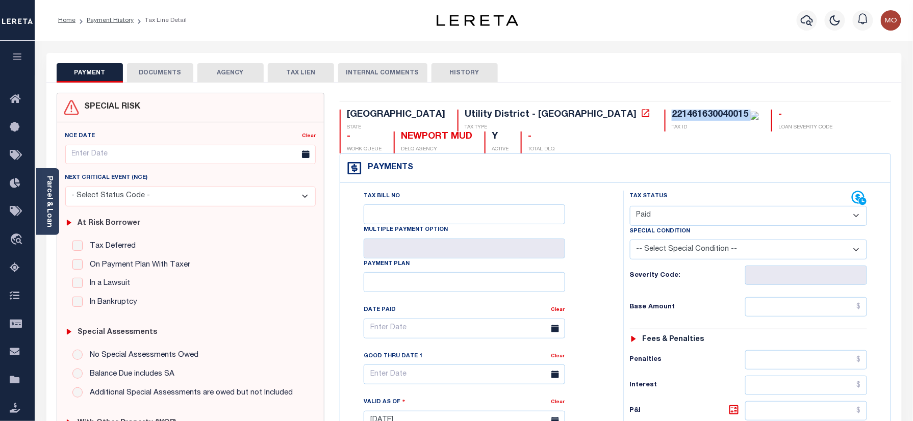
type input "[DATE]"
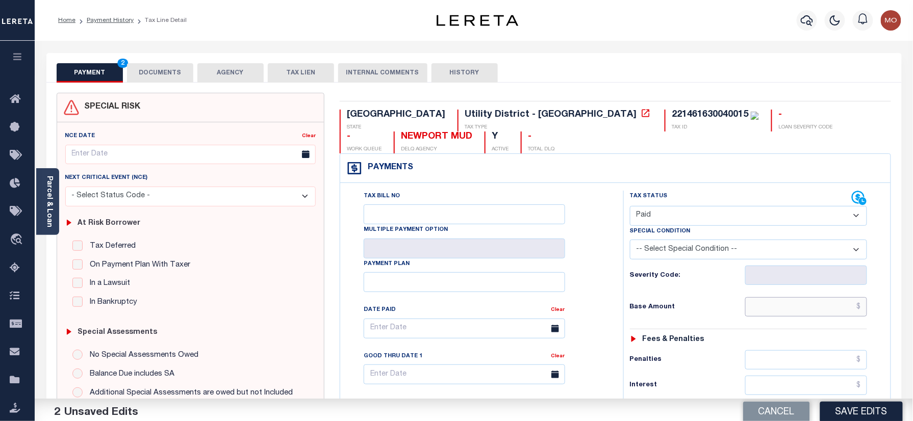
drag, startPoint x: 764, startPoint y: 311, endPoint x: 639, endPoint y: 311, distance: 125.5
click at [764, 311] on input "text" at bounding box center [806, 306] width 122 height 19
paste input "1,757.99"
type input "$1,757.99"
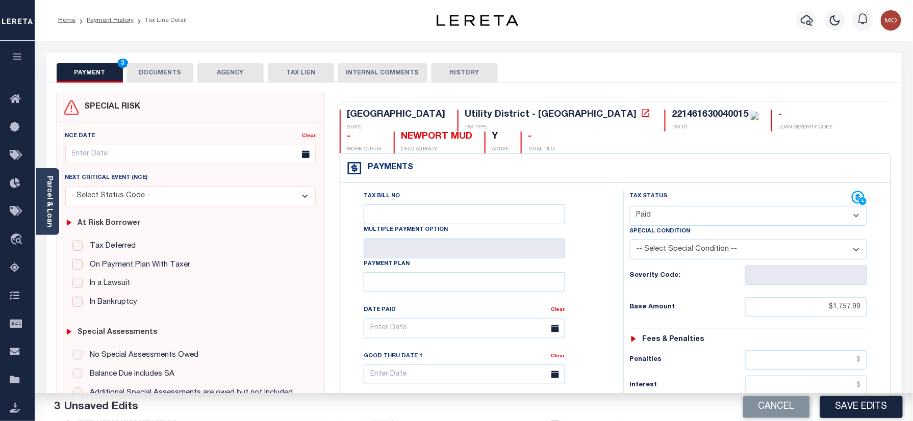
click at [637, 311] on h6 "Base Amount" at bounding box center [687, 308] width 115 height 8
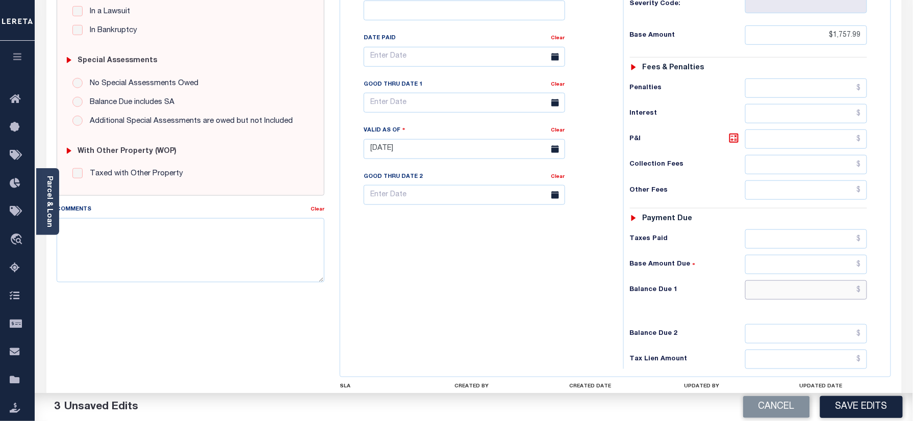
click at [775, 296] on input "text" at bounding box center [806, 290] width 122 height 19
type input "$0.00"
click at [492, 267] on div "Tax Bill No Multiple Payment Option Payment Plan Clear" at bounding box center [479, 144] width 273 height 450
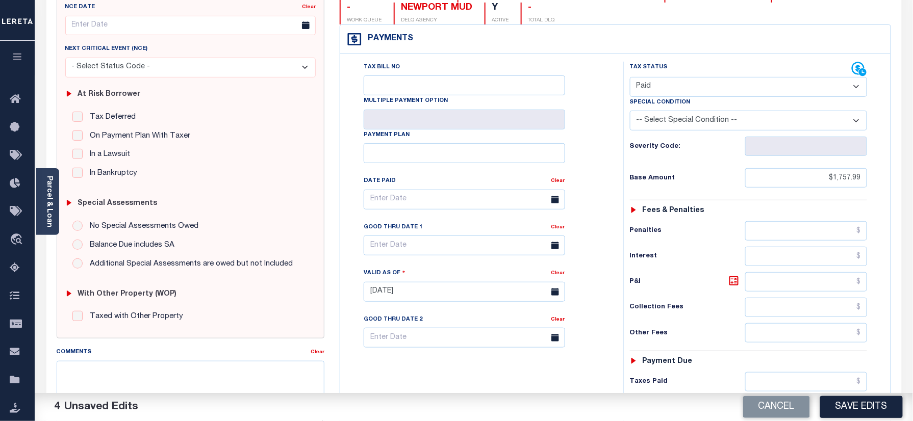
scroll to position [0, 0]
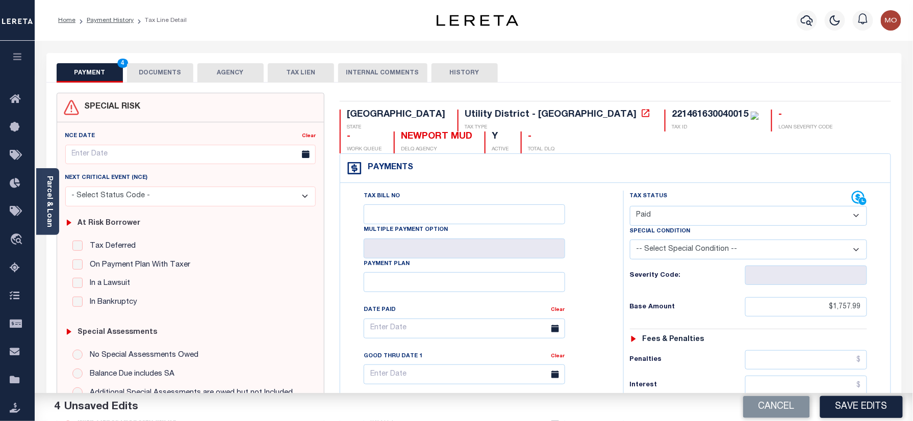
click at [527, 107] on div "TX STATE Utility District - TX TAX TYPE 221461630040015 TAX ID - LOAN SEVERITY …" at bounding box center [615, 420] width 567 height 655
copy div "221461630040015"
click at [166, 70] on button "DOCUMENTS" at bounding box center [160, 72] width 66 height 19
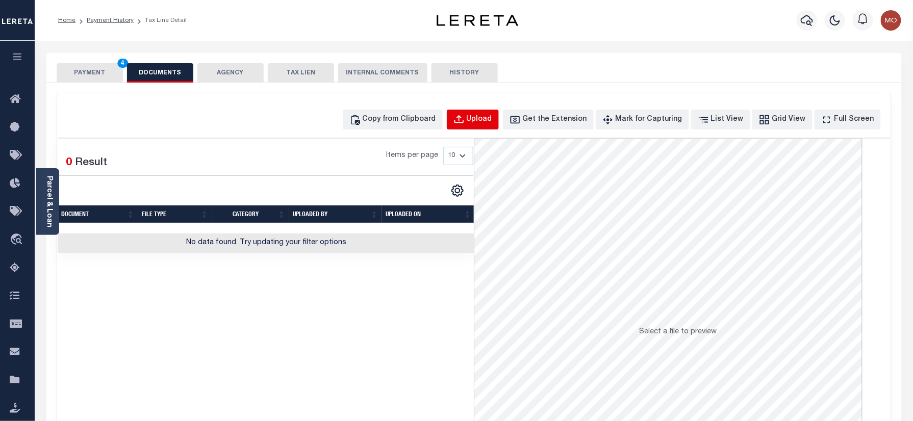
click at [492, 121] on div "Upload" at bounding box center [480, 119] width 26 height 11
select select "POP"
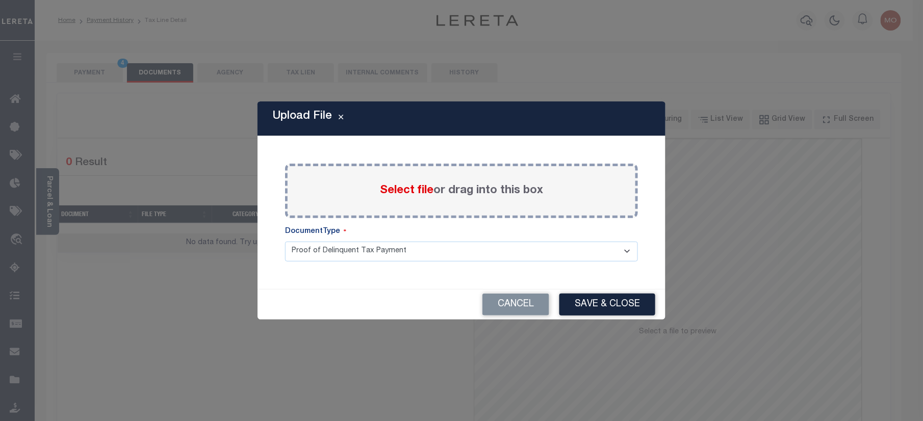
click at [397, 186] on span "Select file" at bounding box center [407, 190] width 54 height 11
click at [0, 0] on input "Select file or drag into this box" at bounding box center [0, 0] width 0 height 0
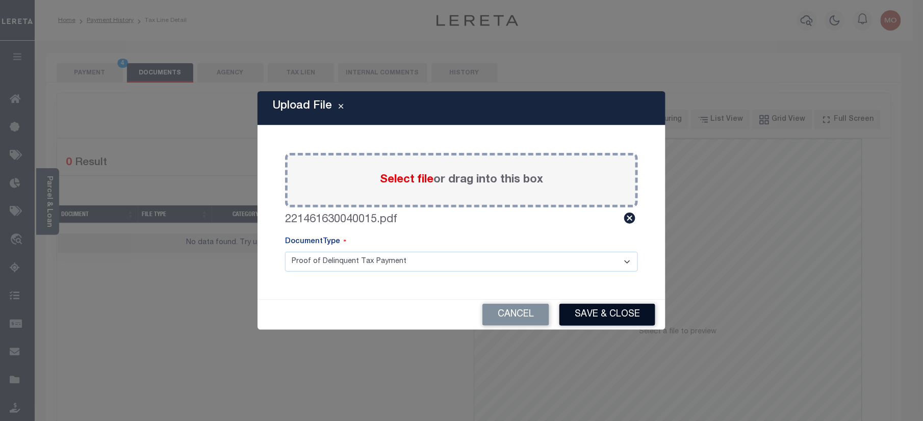
click at [595, 313] on button "Save & Close" at bounding box center [608, 315] width 96 height 22
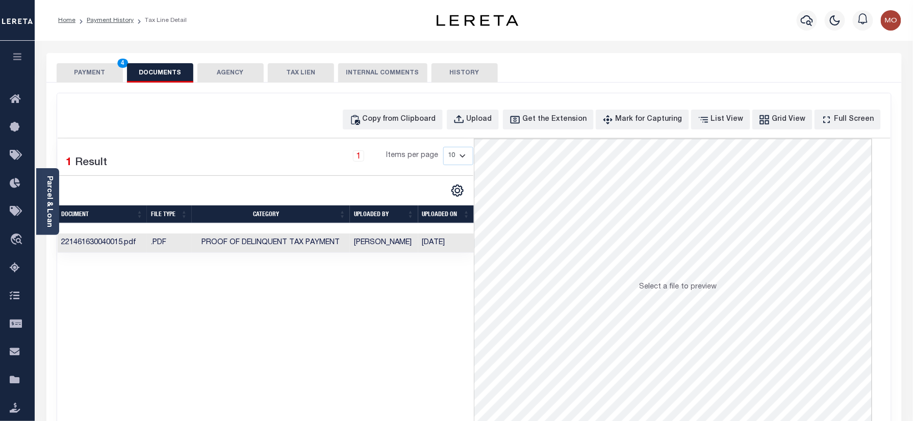
click at [92, 75] on button "PAYMENT 4" at bounding box center [90, 72] width 66 height 19
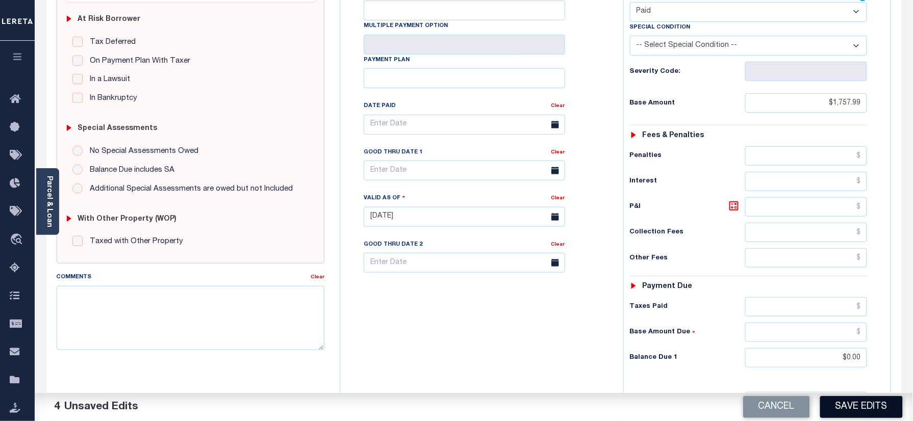
click at [860, 404] on button "Save Edits" at bounding box center [861, 407] width 83 height 22
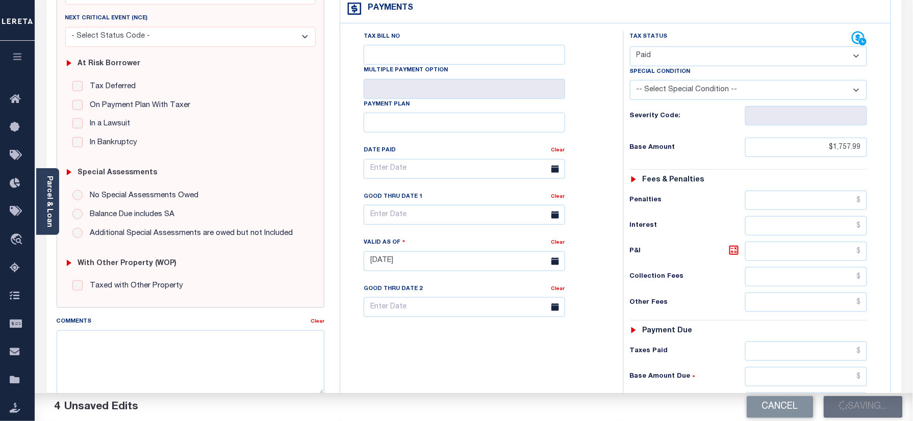
scroll to position [136, 0]
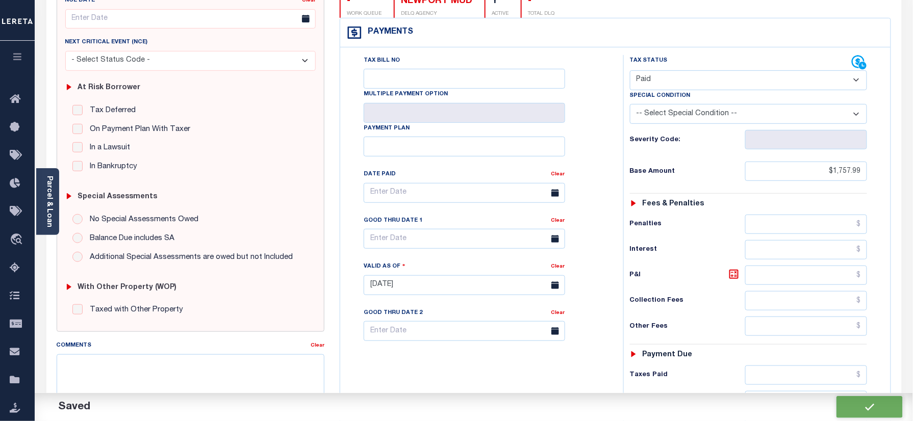
checkbox input "false"
type input "$1,757.99"
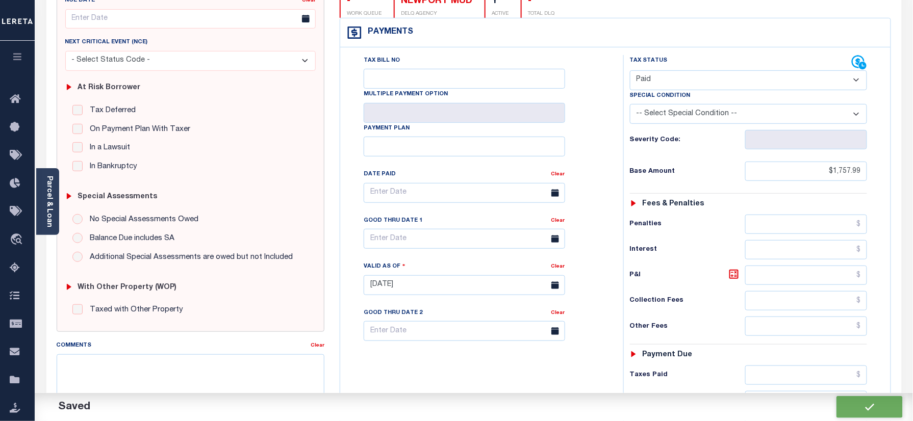
type input "$0"
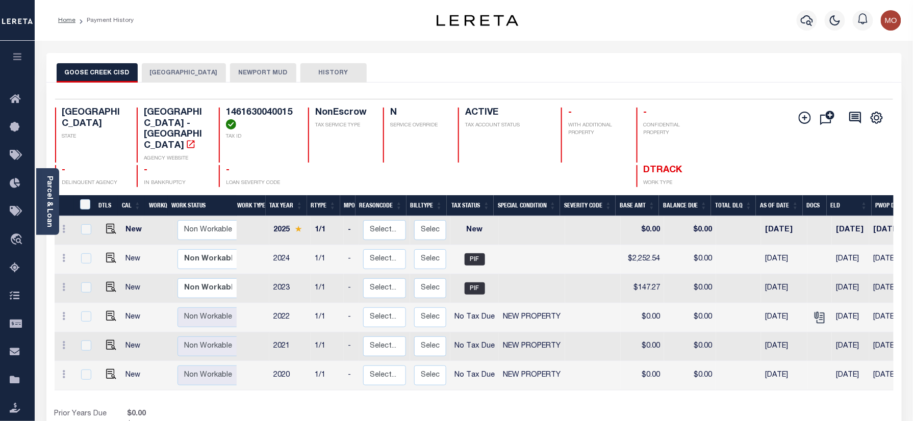
click at [247, 66] on button "NEWPORT MUD" at bounding box center [263, 72] width 66 height 19
